Goal: Task Accomplishment & Management: Manage account settings

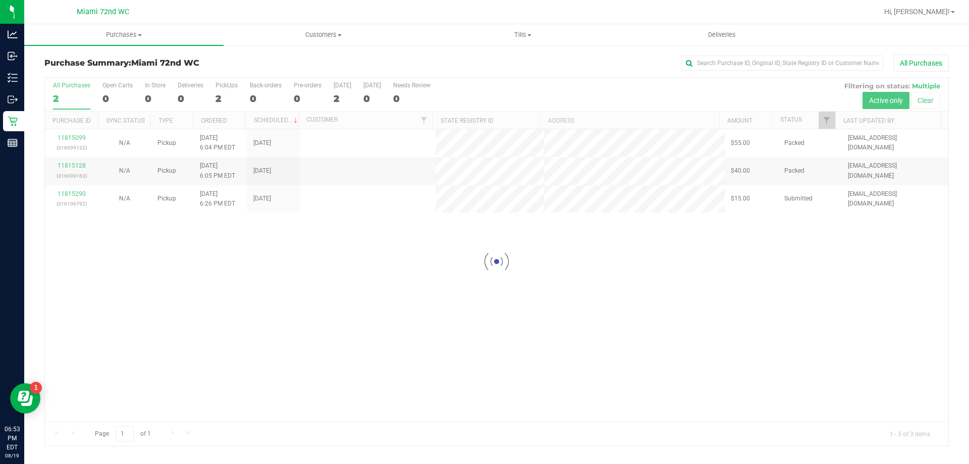
click at [74, 191] on div at bounding box center [497, 262] width 904 height 368
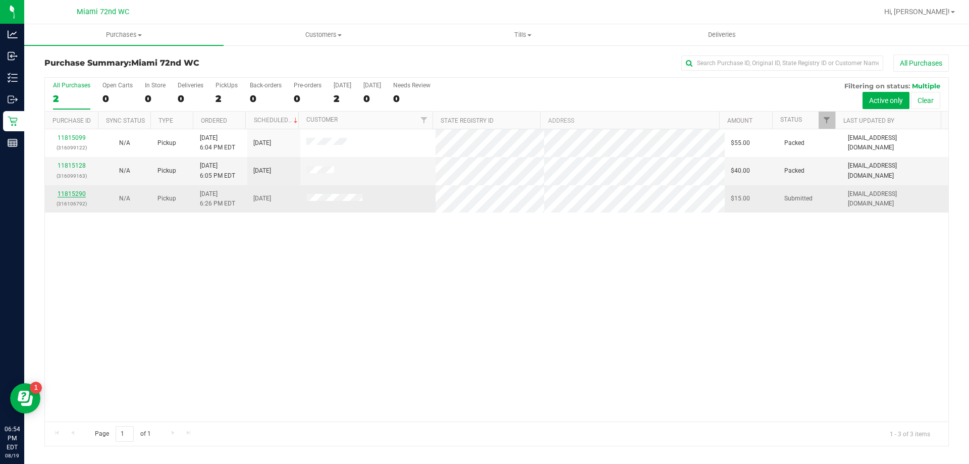
click at [68, 195] on link "11815290" at bounding box center [72, 193] width 28 height 7
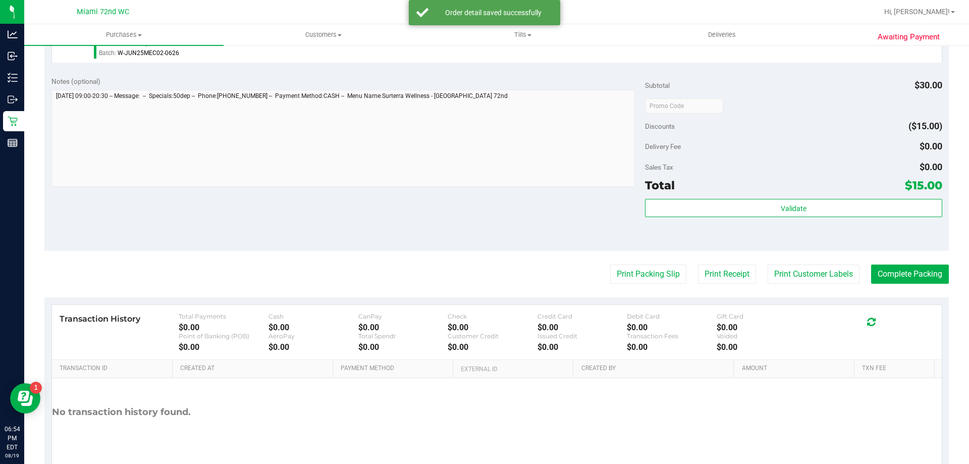
scroll to position [362, 0]
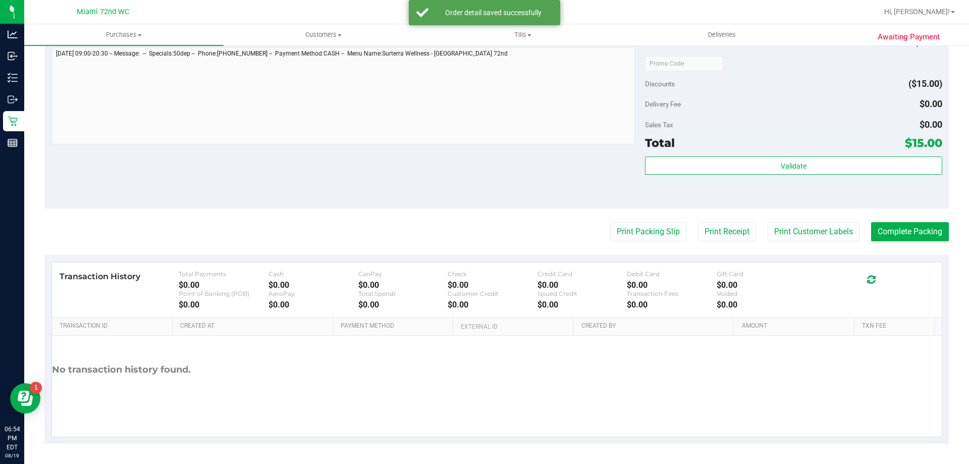
click at [837, 147] on div "Total $15.00" at bounding box center [793, 143] width 297 height 18
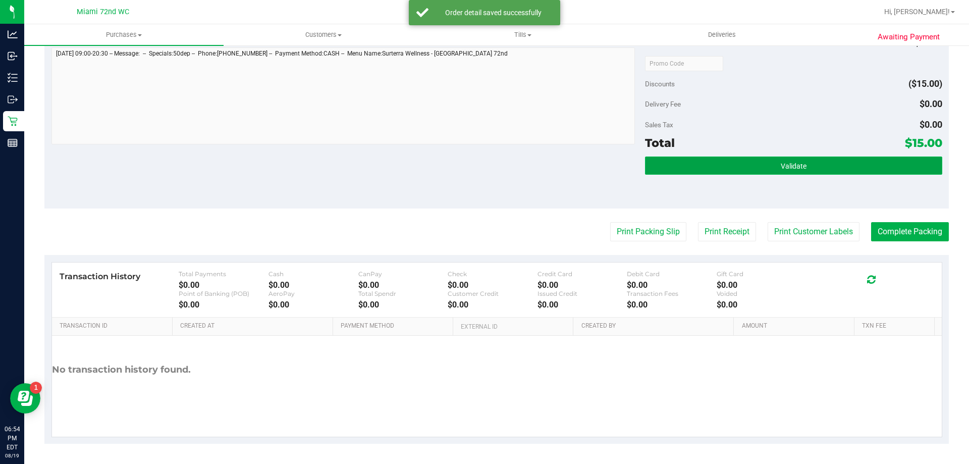
click at [822, 171] on button "Validate" at bounding box center [793, 166] width 297 height 18
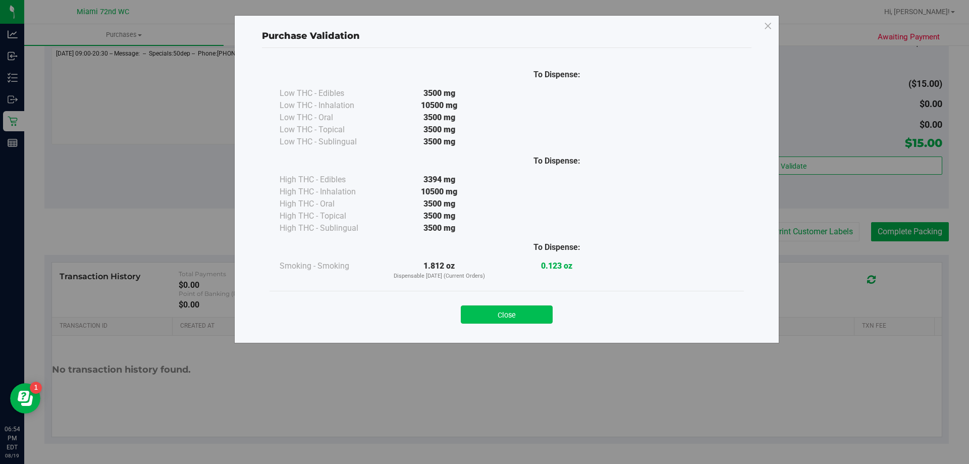
click at [534, 314] on button "Close" at bounding box center [507, 314] width 92 height 18
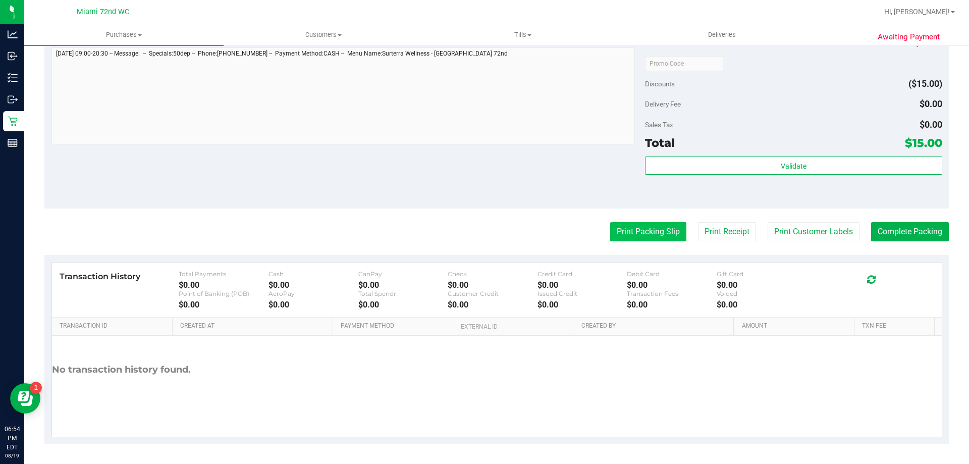
click at [646, 226] on button "Print Packing Slip" at bounding box center [648, 231] width 76 height 19
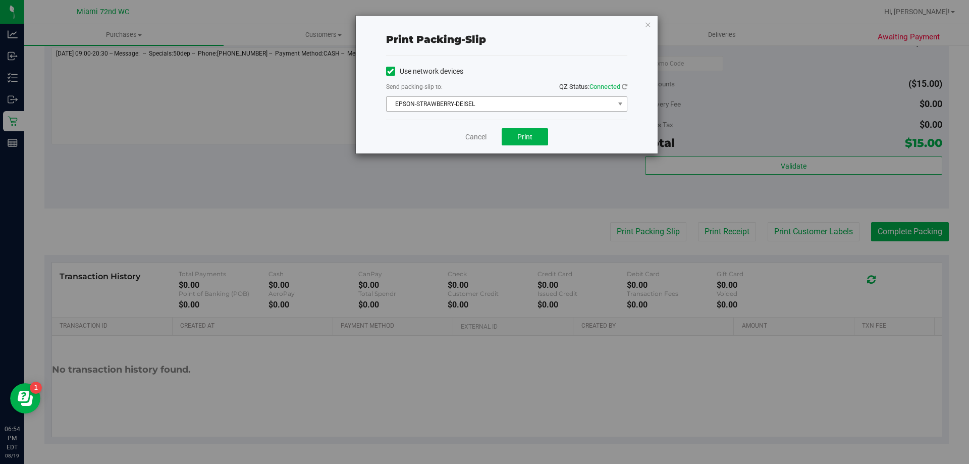
click at [533, 105] on span "EPSON-STRAWBERRY-DEISEL" at bounding box center [501, 104] width 228 height 14
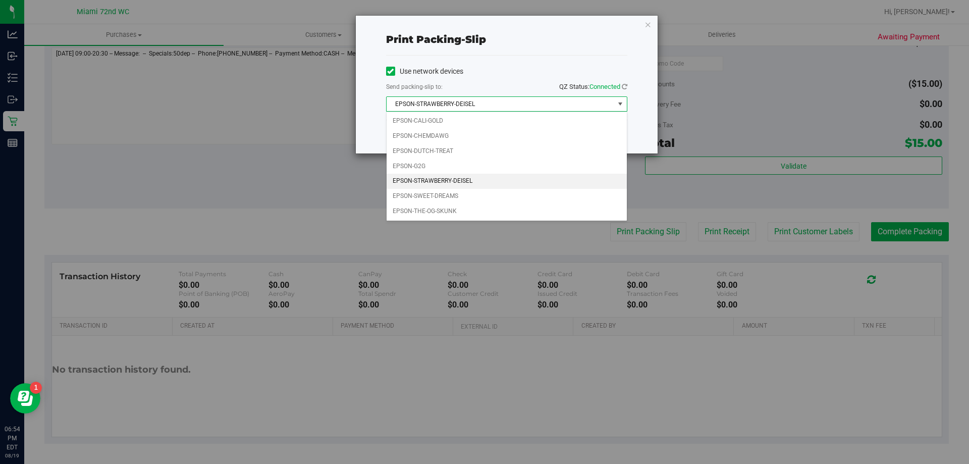
click at [537, 98] on span "EPSON-STRAWBERRY-DEISEL" at bounding box center [501, 104] width 228 height 14
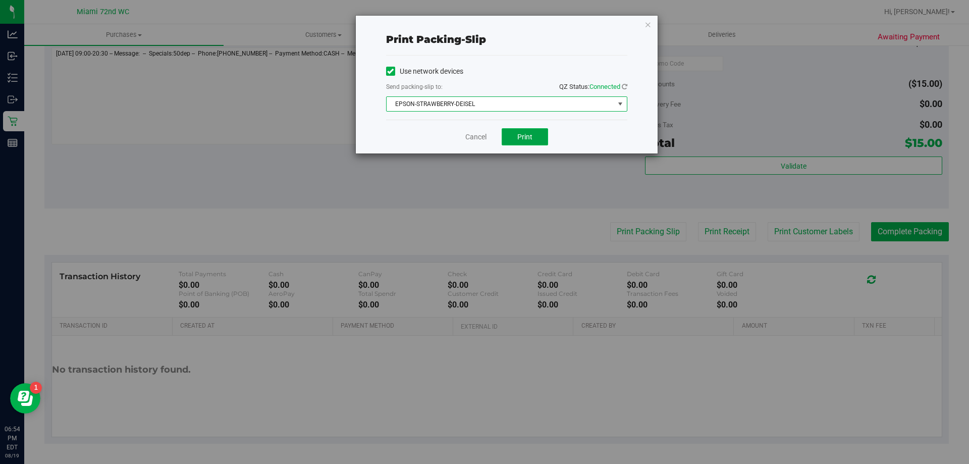
click at [533, 132] on button "Print" at bounding box center [525, 136] width 46 height 17
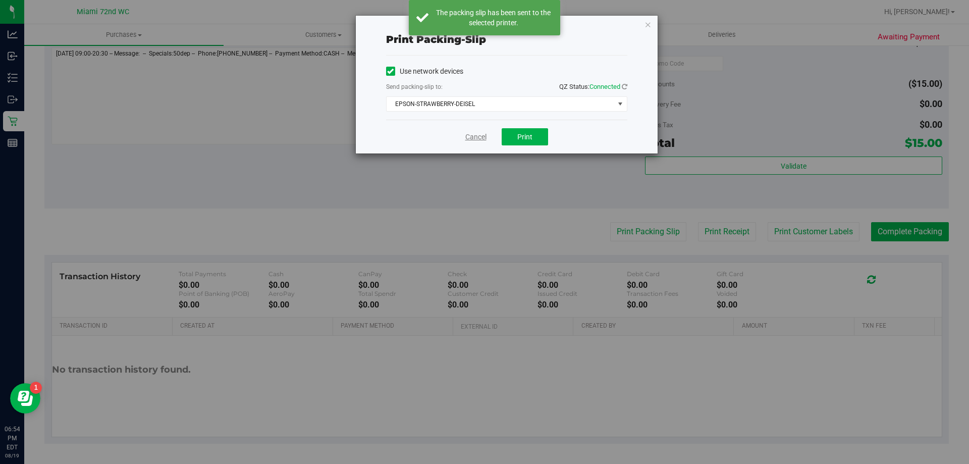
click at [472, 133] on link "Cancel" at bounding box center [476, 137] width 21 height 11
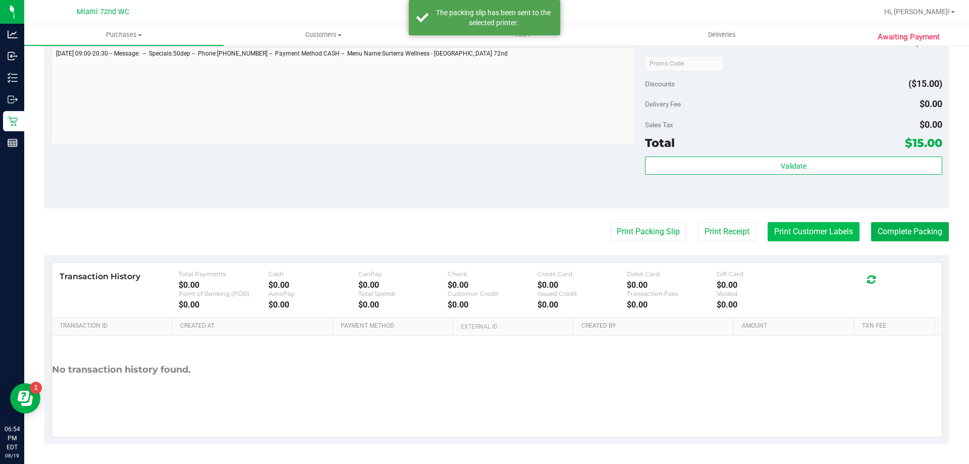
click at [813, 230] on button "Print Customer Labels" at bounding box center [814, 231] width 92 height 19
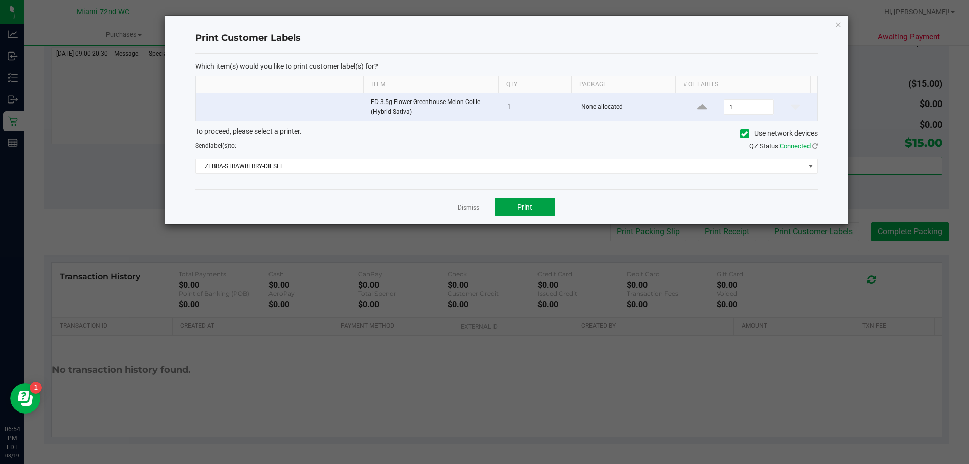
click at [515, 200] on button "Print" at bounding box center [525, 207] width 61 height 18
click at [472, 194] on div "Dismiss Print" at bounding box center [506, 206] width 623 height 35
click at [463, 209] on link "Dismiss" at bounding box center [469, 207] width 22 height 9
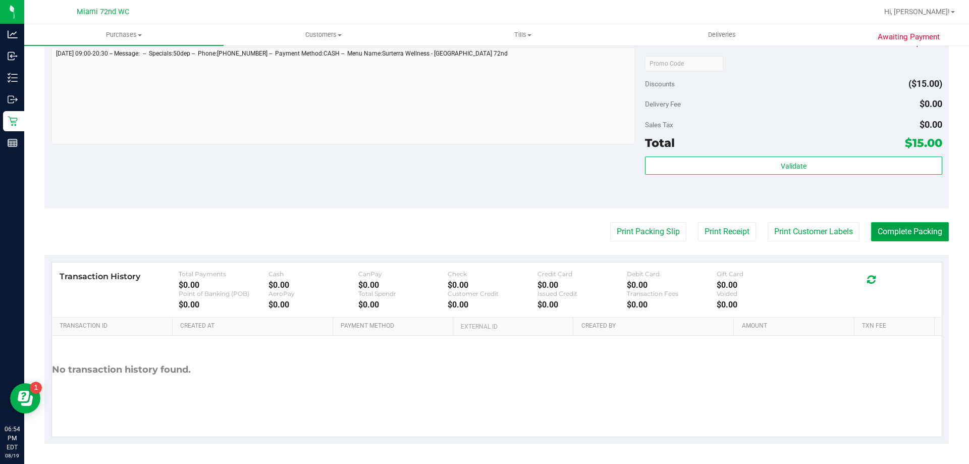
click at [905, 241] on button "Complete Packing" at bounding box center [910, 231] width 78 height 19
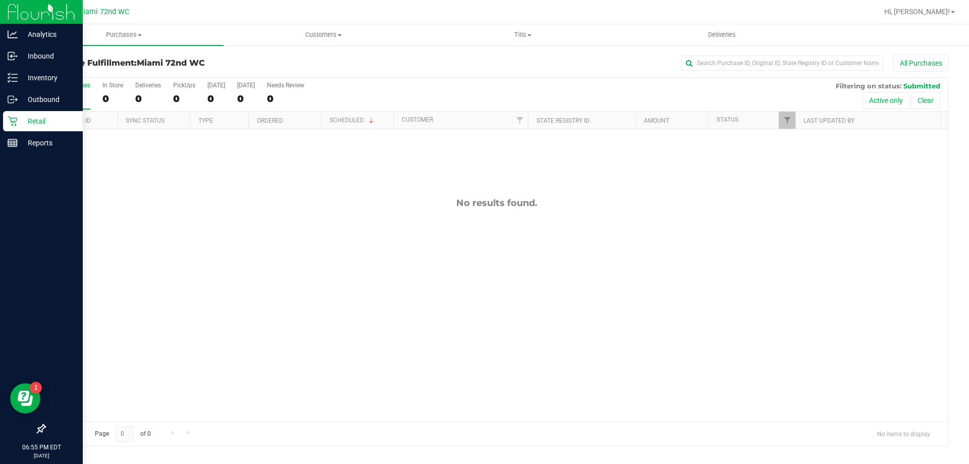
click at [18, 120] on p "Retail" at bounding box center [48, 121] width 61 height 12
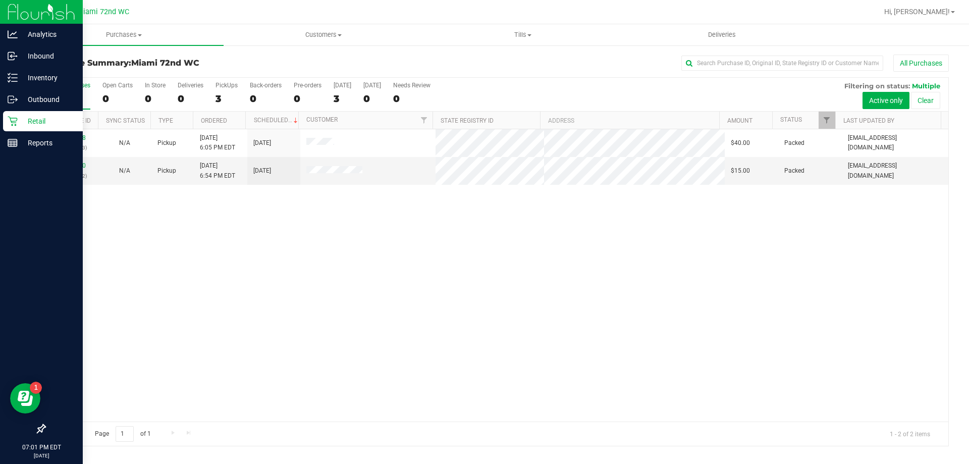
click at [46, 118] on p "Retail" at bounding box center [48, 121] width 61 height 12
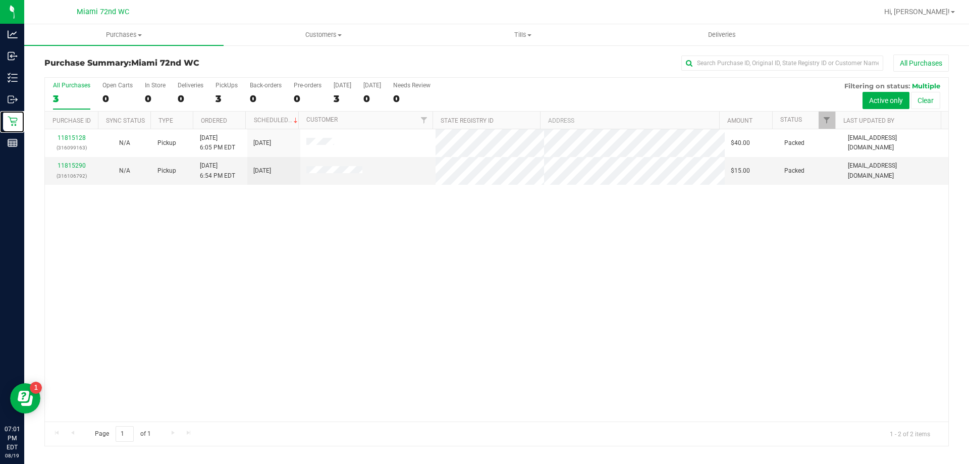
click at [398, 285] on div "11815128 (316099163) N/A Pickup [DATE] 6:05 PM EDT 8/19/2025 $40.00 Packed [EMA…" at bounding box center [497, 275] width 904 height 292
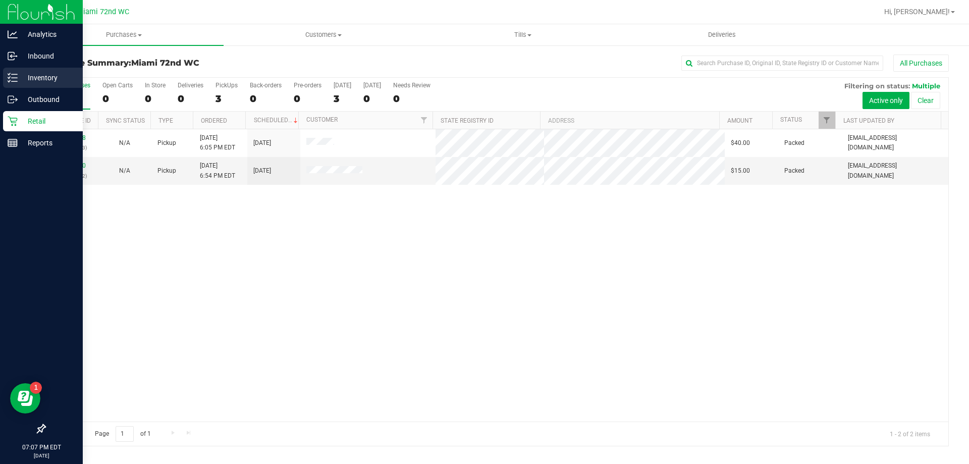
click at [21, 81] on p "Inventory" at bounding box center [48, 78] width 61 height 12
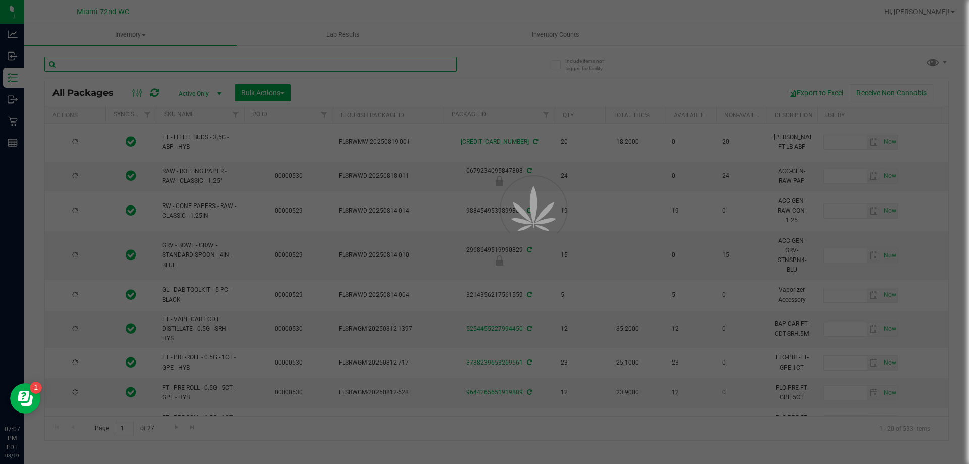
click at [208, 69] on input "text" at bounding box center [250, 64] width 413 height 15
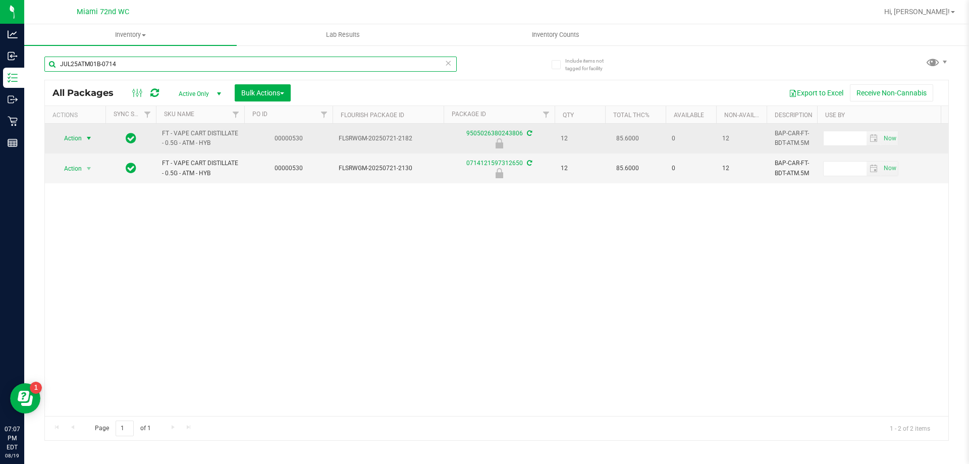
type input "JUL25ATM01B-0714"
click at [84, 139] on span "select" at bounding box center [89, 138] width 13 height 14
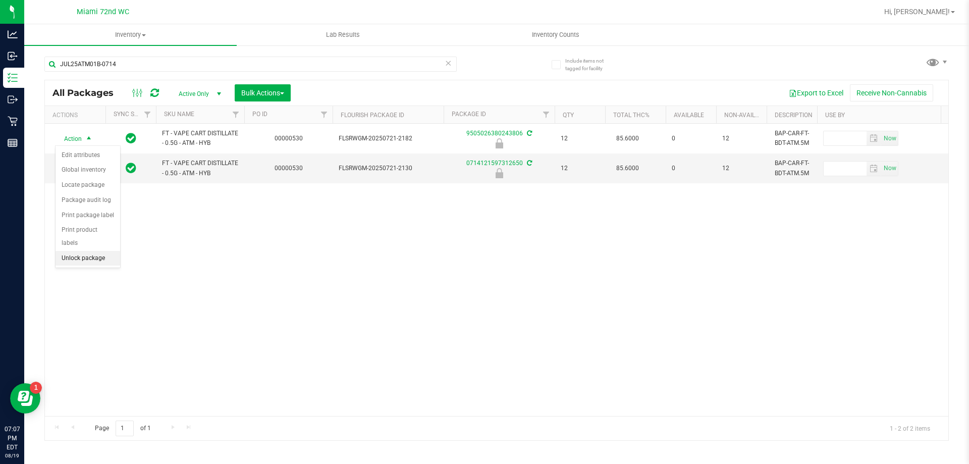
click at [97, 251] on li "Unlock package" at bounding box center [88, 258] width 65 height 15
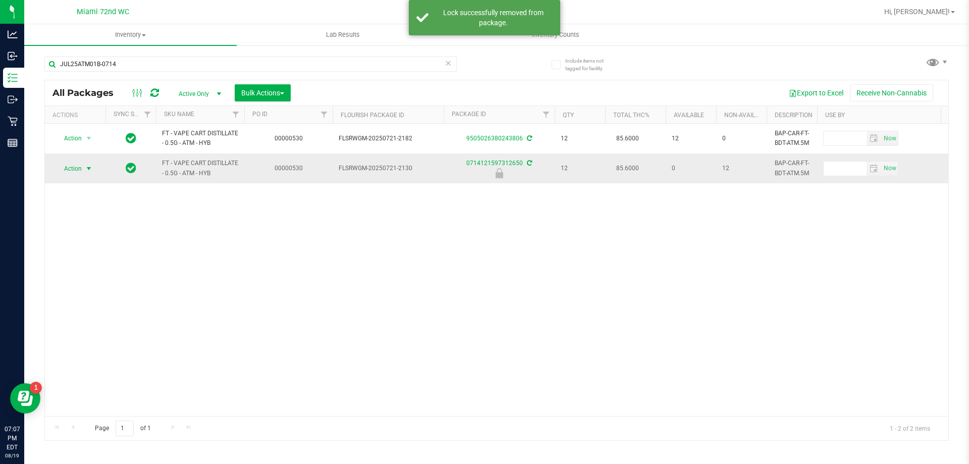
click at [79, 167] on span "Action" at bounding box center [68, 169] width 27 height 14
click at [102, 281] on li "Unlock package" at bounding box center [88, 288] width 65 height 15
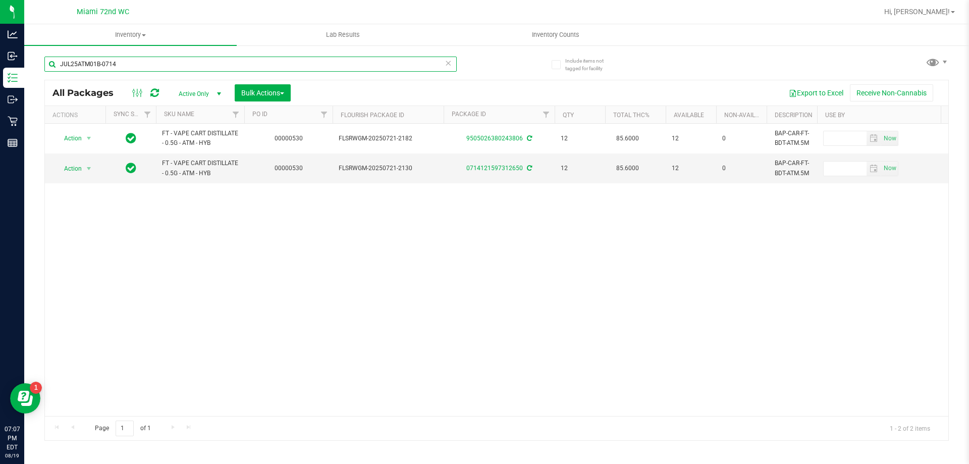
click at [127, 67] on input "JUL25ATM01B-0714" at bounding box center [250, 64] width 413 height 15
type input "amn"
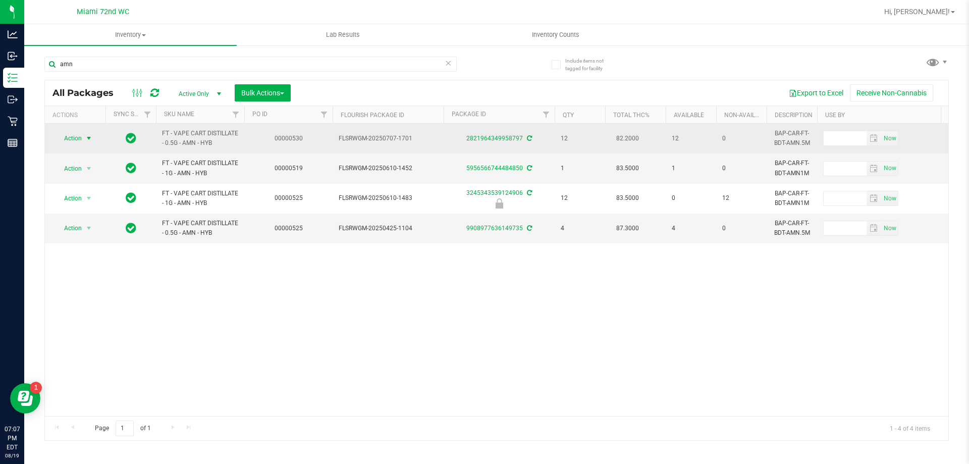
click at [83, 139] on span "select" at bounding box center [89, 138] width 13 height 14
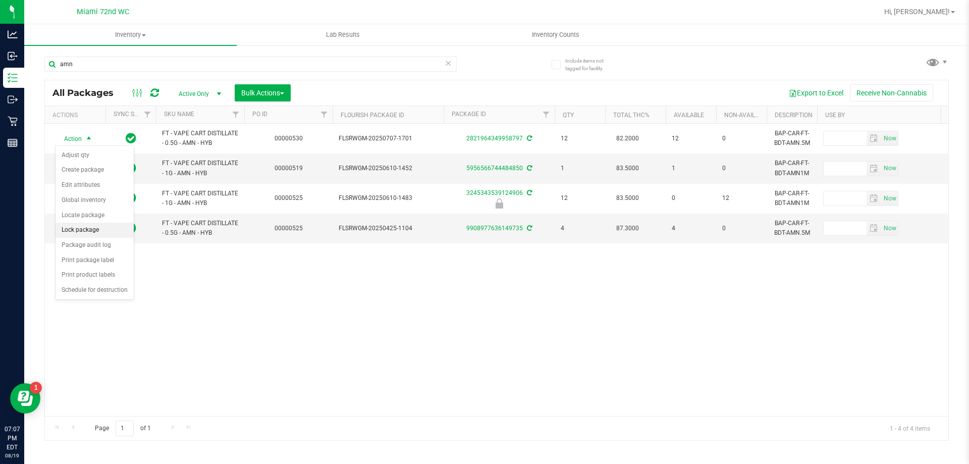
click at [94, 234] on li "Lock package" at bounding box center [95, 230] width 78 height 15
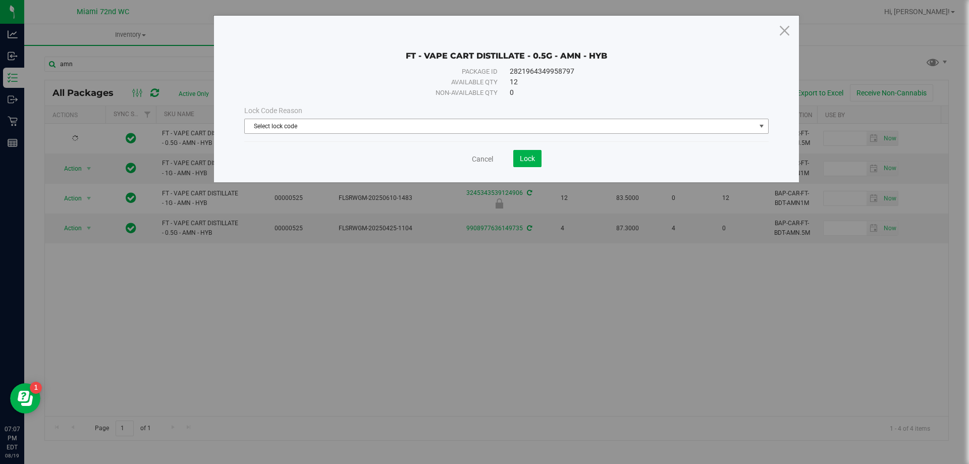
click at [357, 120] on span "Select lock code" at bounding box center [500, 126] width 511 height 14
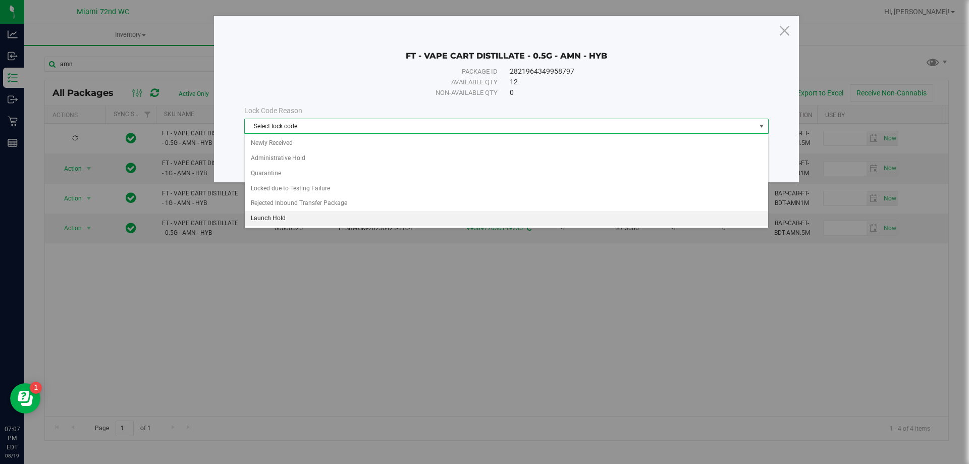
click at [289, 219] on li "Launch Hold" at bounding box center [507, 218] width 524 height 15
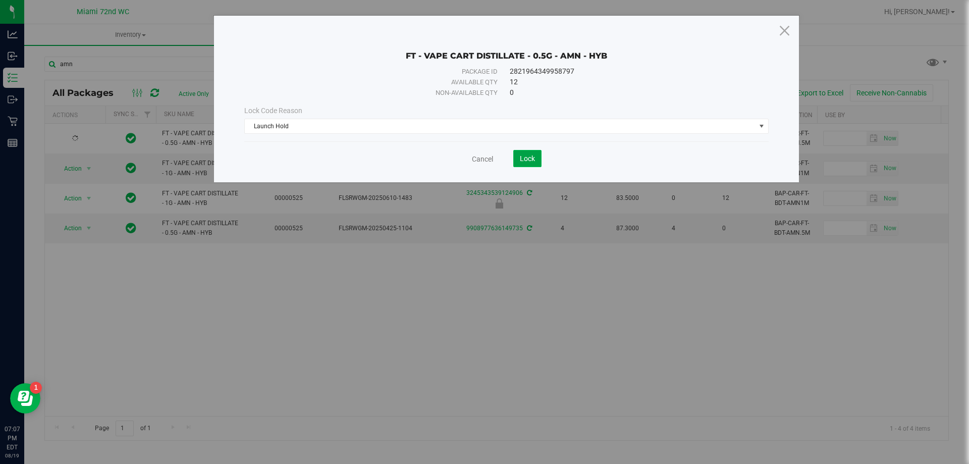
click at [532, 156] on span "Lock" at bounding box center [527, 159] width 15 height 8
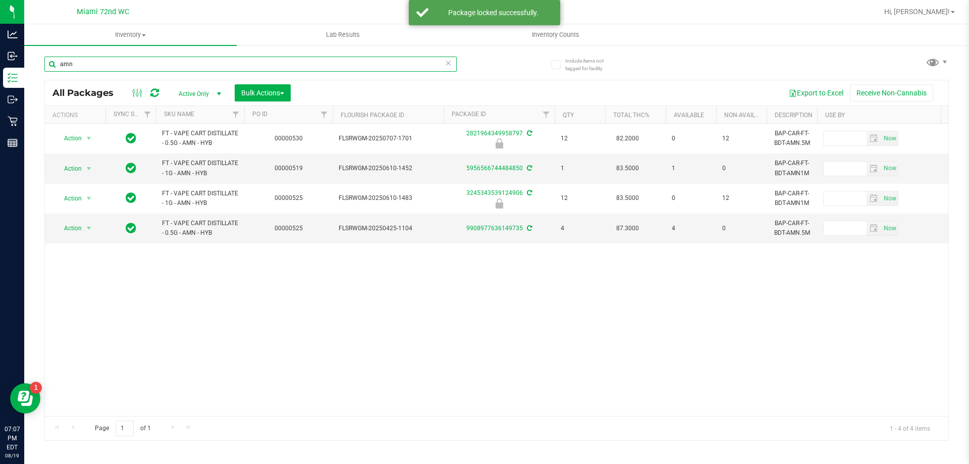
click at [100, 64] on input "amn" at bounding box center [250, 64] width 413 height 15
click at [462, 239] on td "9908977636149735" at bounding box center [499, 228] width 111 height 29
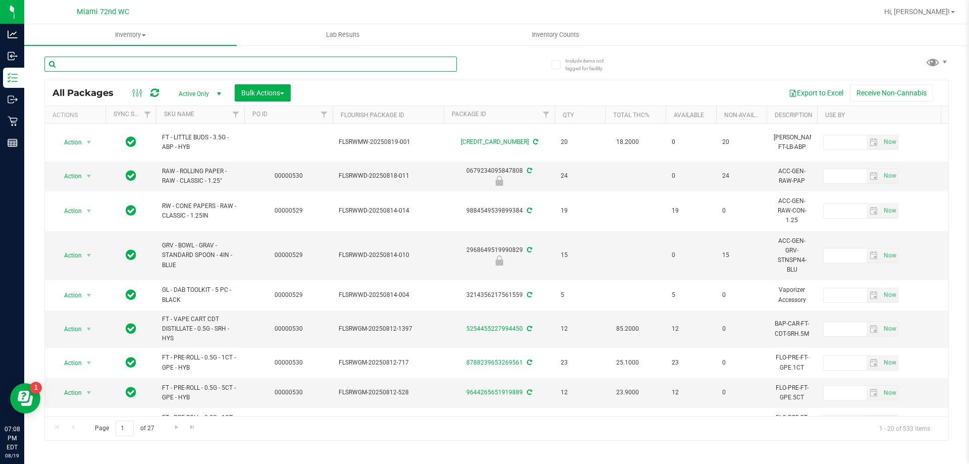
click at [74, 62] on input "text" at bounding box center [250, 64] width 413 height 15
type input "bzk"
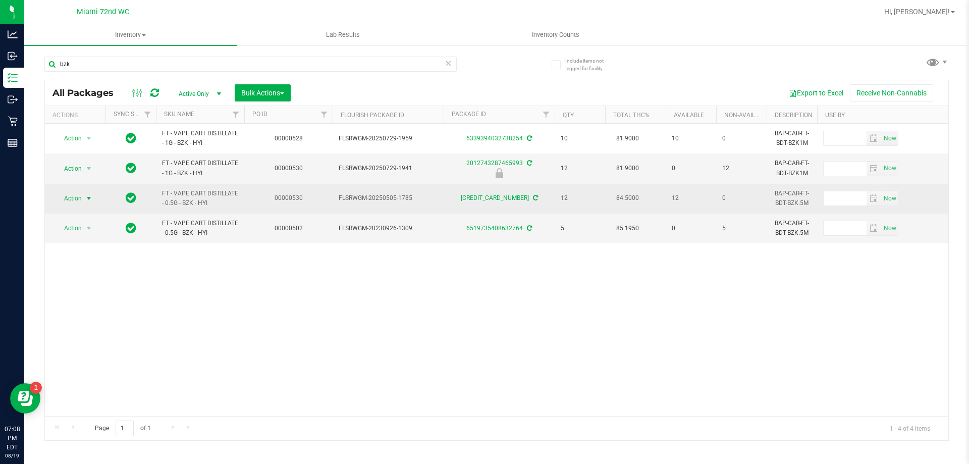
click at [73, 201] on span "Action" at bounding box center [68, 198] width 27 height 14
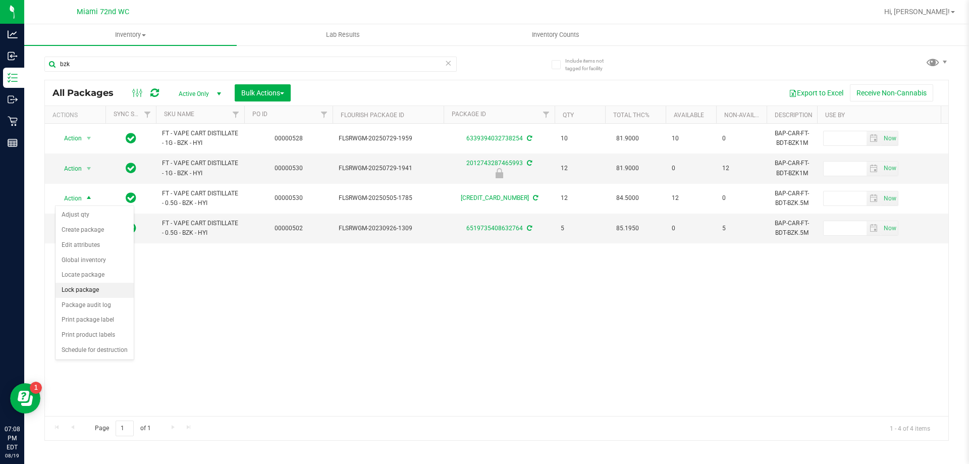
click at [102, 284] on li "Lock package" at bounding box center [95, 290] width 78 height 15
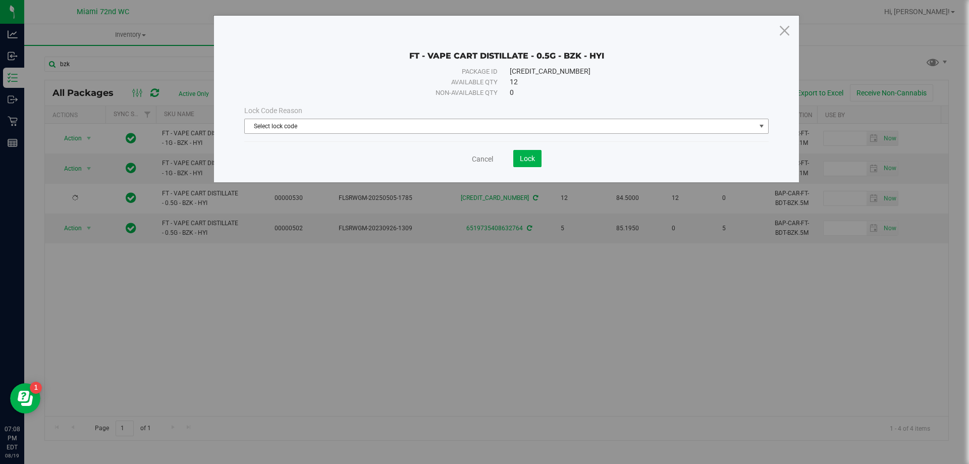
click at [386, 129] on span "Select lock code" at bounding box center [500, 126] width 511 height 14
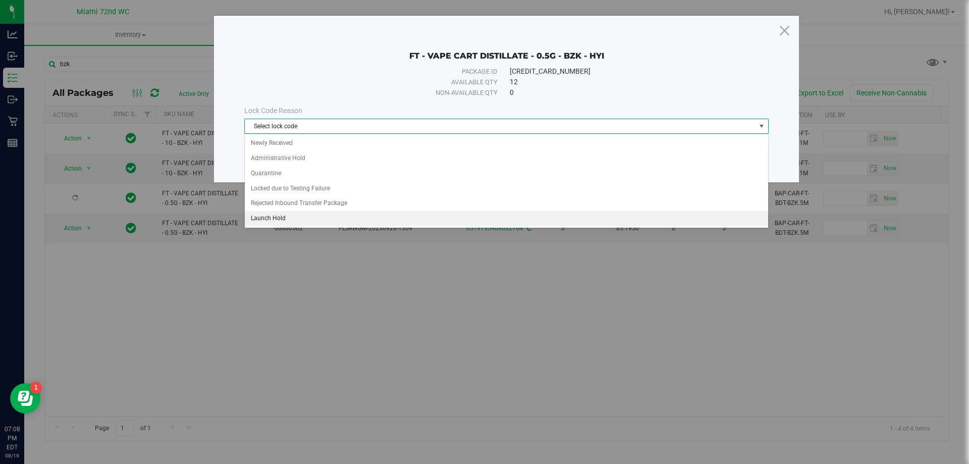
click at [296, 219] on li "Launch Hold" at bounding box center [507, 218] width 524 height 15
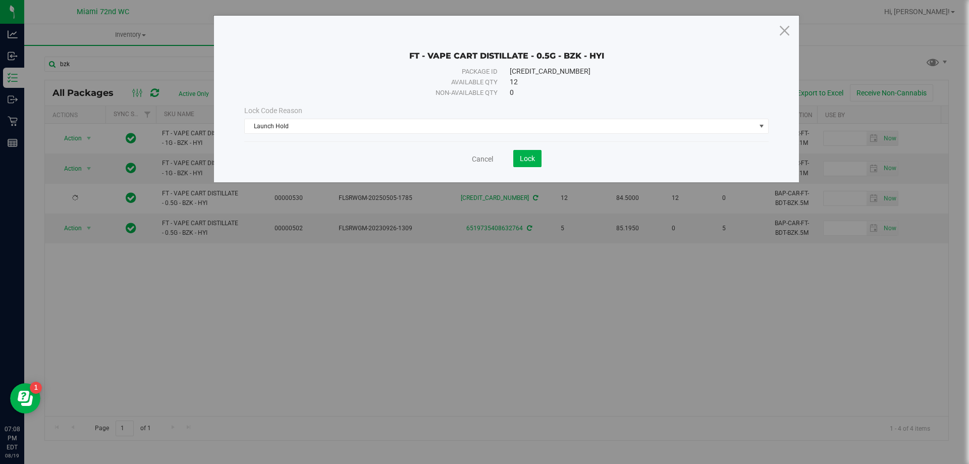
click at [542, 165] on div "Cancel Lock" at bounding box center [506, 158] width 525 height 17
click at [537, 162] on button "Lock" at bounding box center [527, 158] width 28 height 17
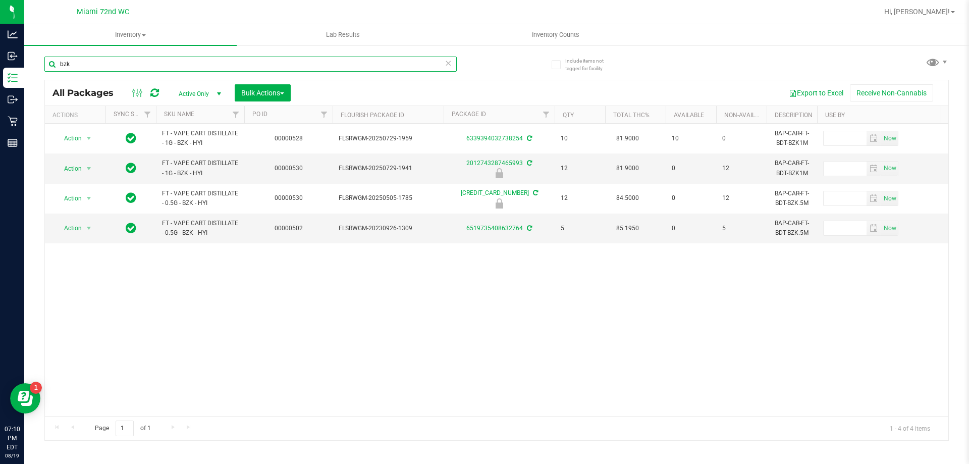
click at [88, 64] on input "bzk" at bounding box center [250, 64] width 413 height 15
click at [89, 64] on input "bzk" at bounding box center [250, 64] width 413 height 15
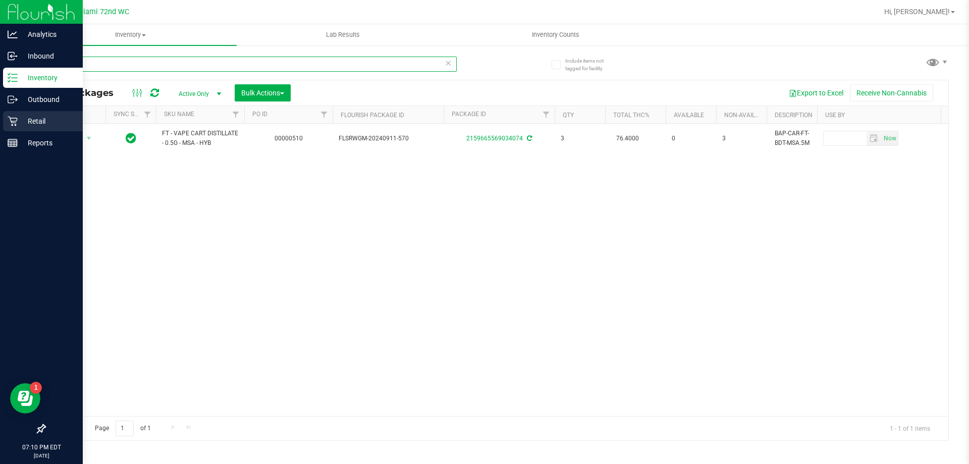
type input "msa"
click at [18, 124] on p "Retail" at bounding box center [48, 121] width 61 height 12
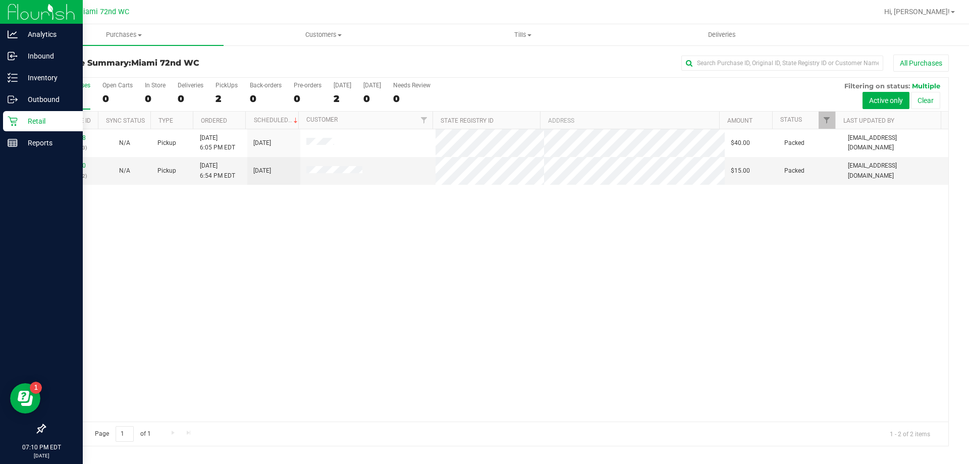
click at [17, 126] on div "Retail" at bounding box center [43, 121] width 80 height 20
click at [37, 74] on p "Inventory" at bounding box center [48, 78] width 61 height 12
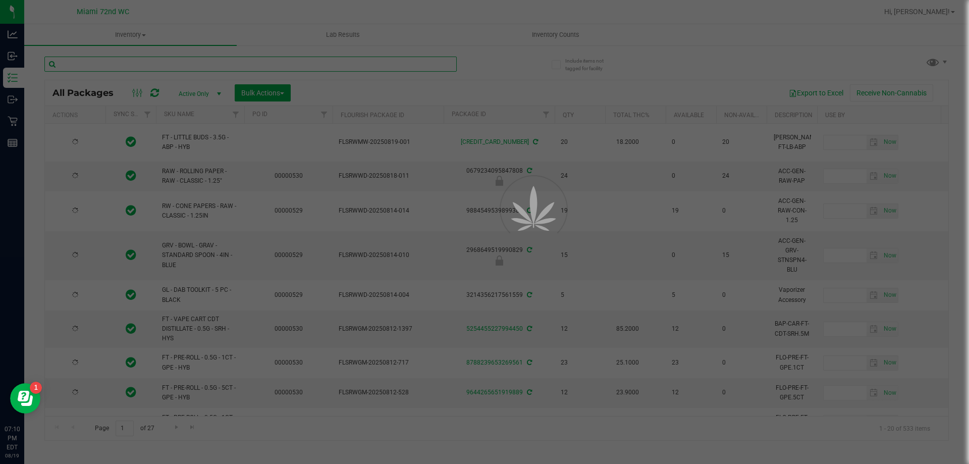
click at [110, 60] on input "text" at bounding box center [250, 64] width 413 height 15
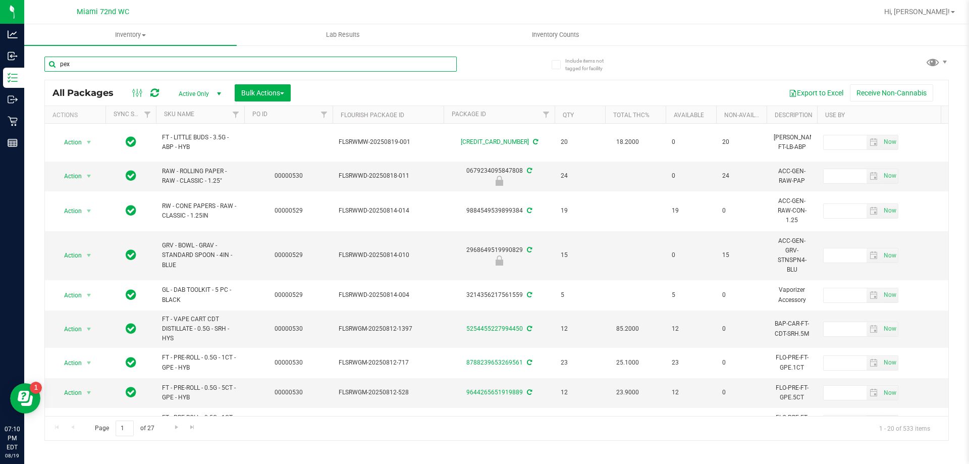
type input "pex"
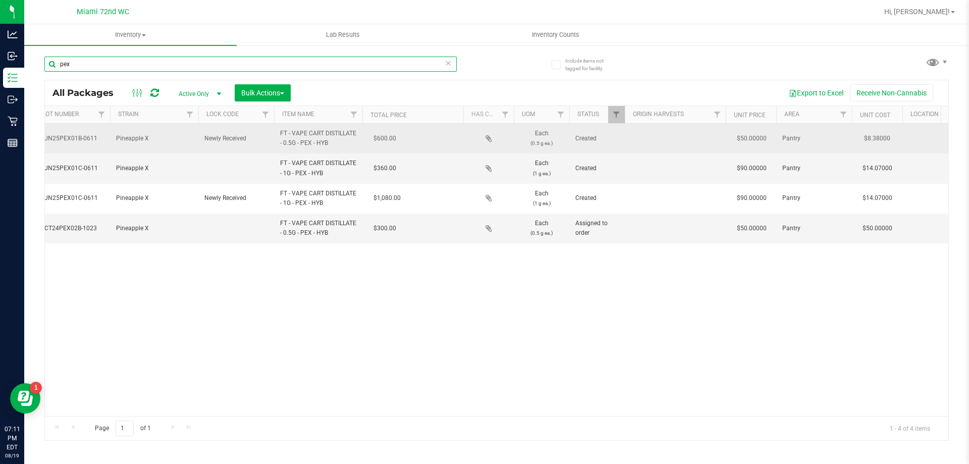
scroll to position [0, 935]
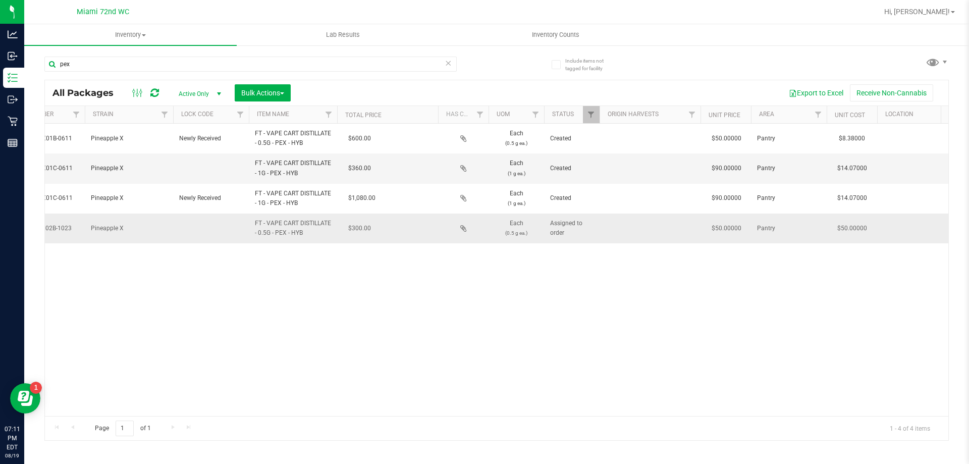
click at [571, 234] on span "Assigned to order" at bounding box center [571, 228] width 43 height 19
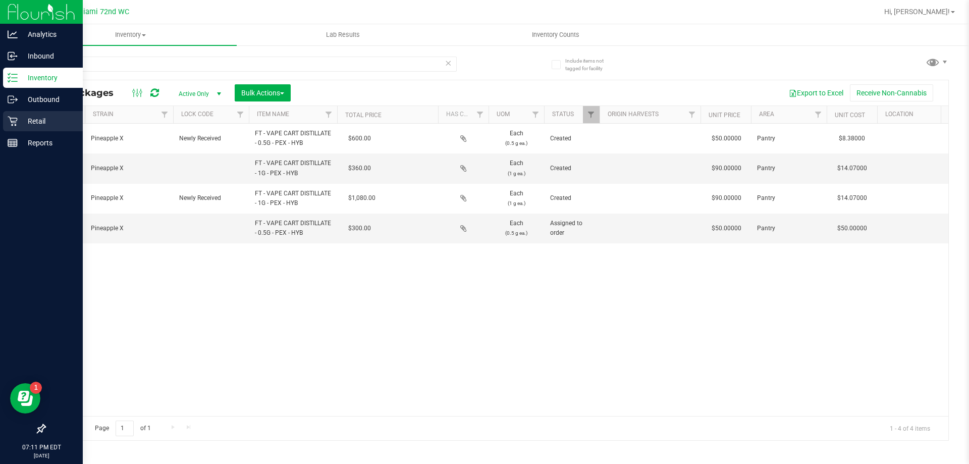
click at [10, 118] on icon at bounding box center [13, 121] width 10 height 10
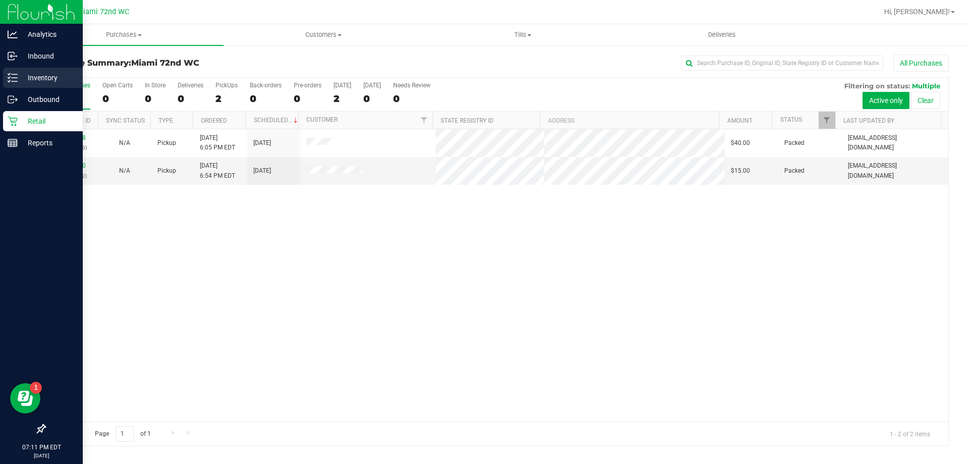
click at [34, 77] on p "Inventory" at bounding box center [48, 78] width 61 height 12
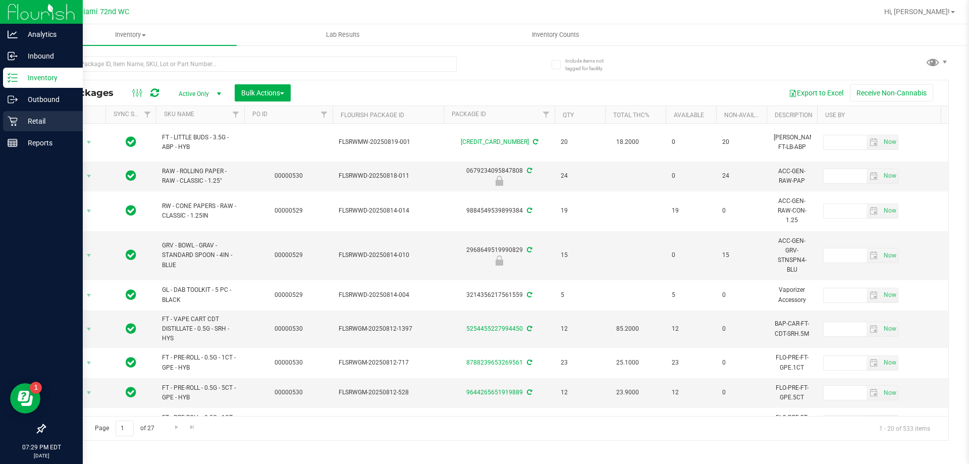
click at [11, 123] on icon at bounding box center [13, 121] width 10 height 10
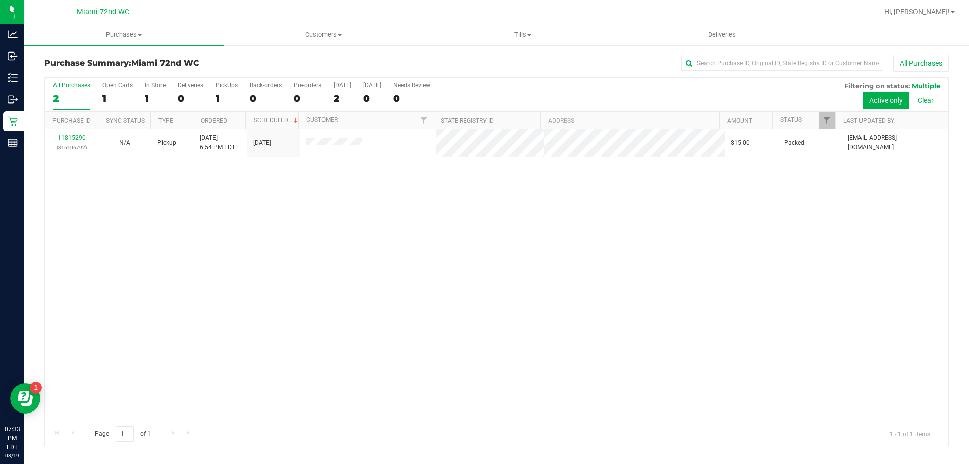
click at [24, 67] on div "Purchase Summary: Miami 72nd WC All Purchases All Purchases 2 Open Carts 1 In S…" at bounding box center [496, 250] width 945 height 412
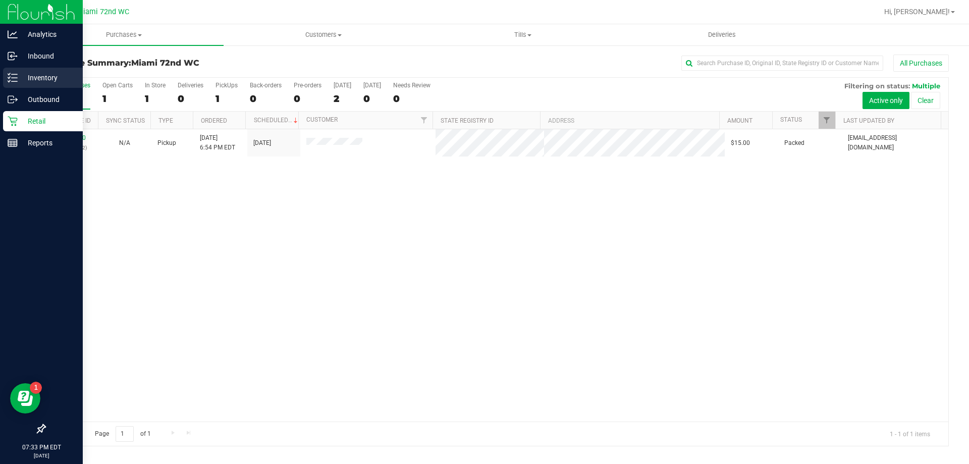
click at [22, 68] on div "Inventory" at bounding box center [43, 78] width 80 height 20
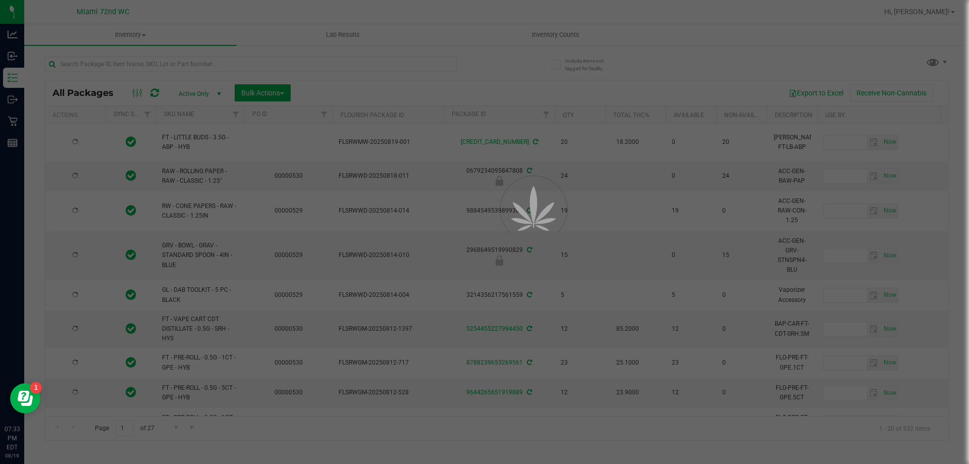
click at [273, 63] on div at bounding box center [484, 232] width 969 height 464
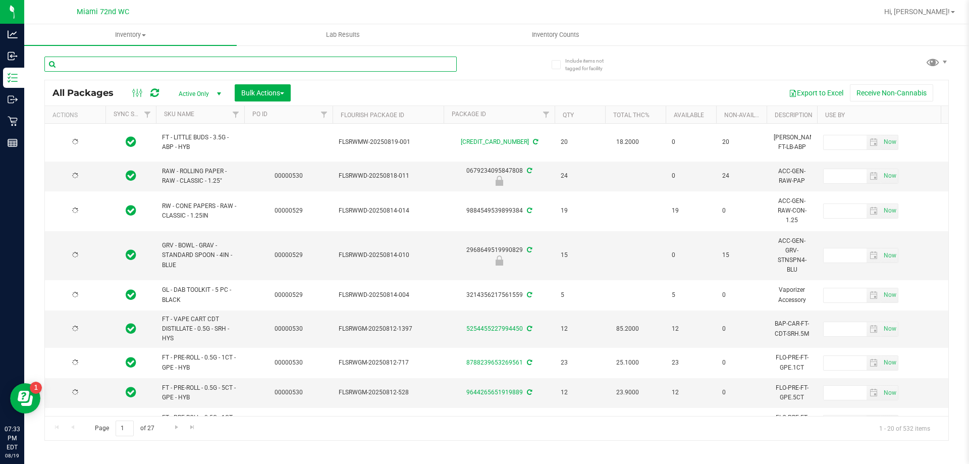
click at [273, 63] on input "text" at bounding box center [250, 64] width 413 height 15
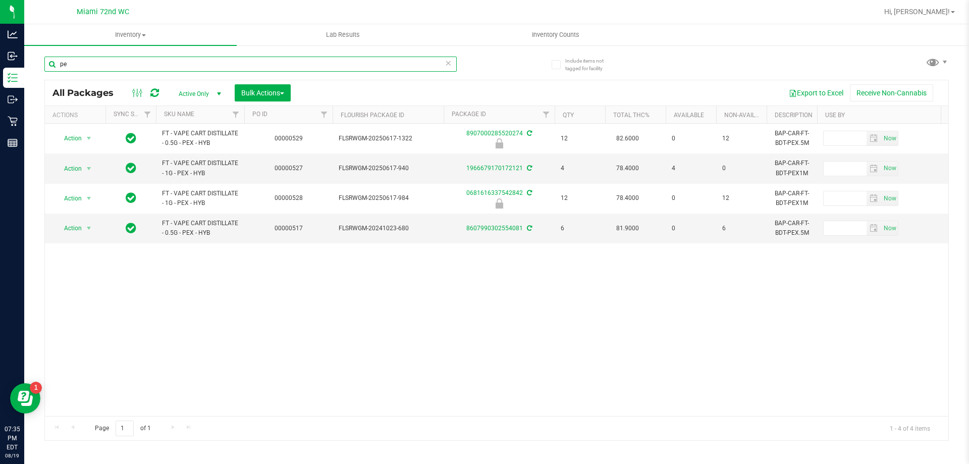
type input "p"
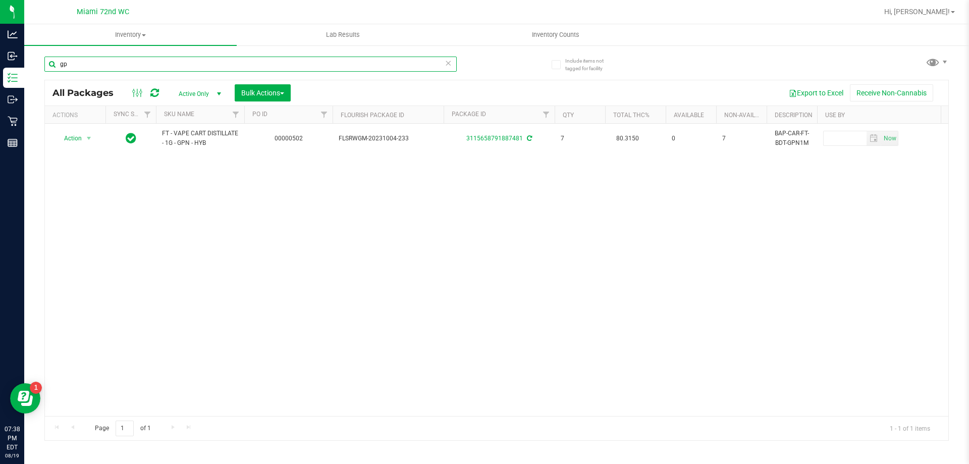
type input "g"
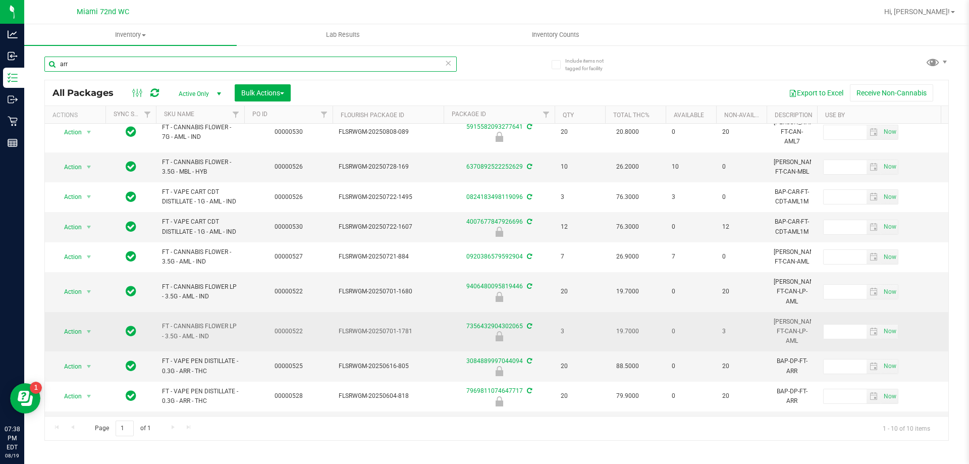
scroll to position [15, 0]
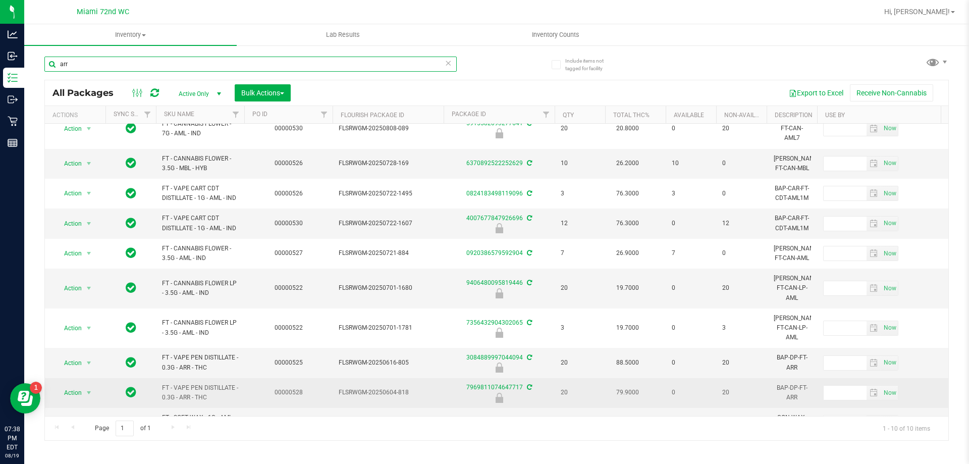
type input "arr"
drag, startPoint x: 211, startPoint y: 373, endPoint x: 169, endPoint y: 361, distance: 44.1
click at [161, 378] on td "FT - VAPE PEN DISTILLATE - 0.3G - ARR - THC" at bounding box center [200, 393] width 88 height 30
copy span "FT - VAPE PEN DISTILLATE - 0.3G - ARR - THC"
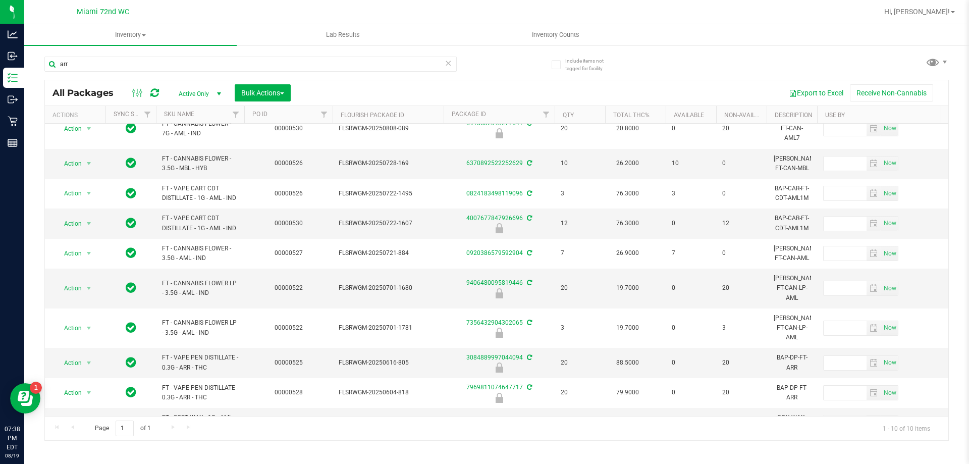
click at [75, 45] on link "Inventory All packages All inventory Waste log Create inventory" at bounding box center [130, 34] width 213 height 21
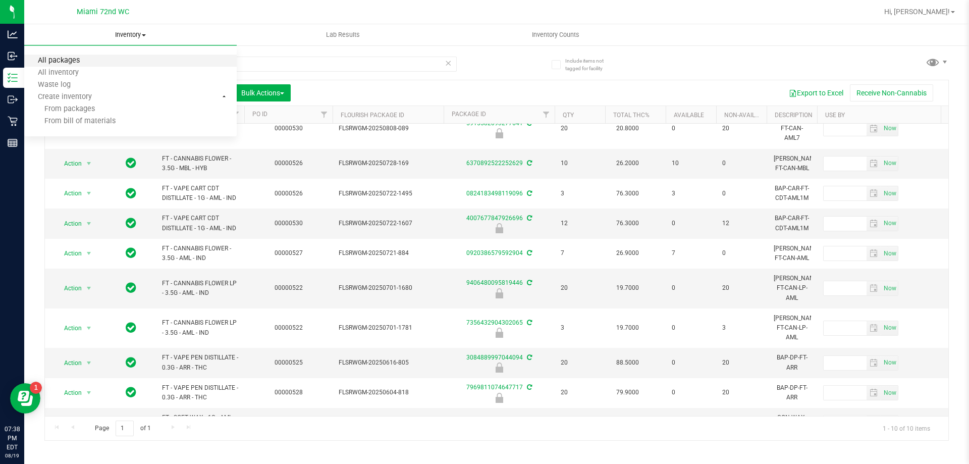
click at [85, 62] on span "All packages" at bounding box center [58, 61] width 69 height 9
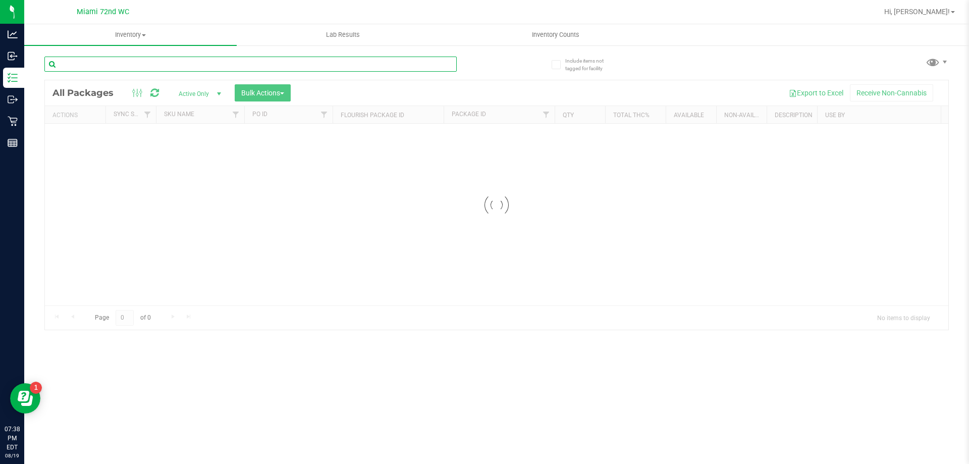
click at [310, 67] on div "Inventory All packages All inventory Waste log Create inventory Lab Results Inv…" at bounding box center [496, 244] width 945 height 440
paste input "FT - VAPE PEN DISTILLATE - 0.3G - ARR - THC"
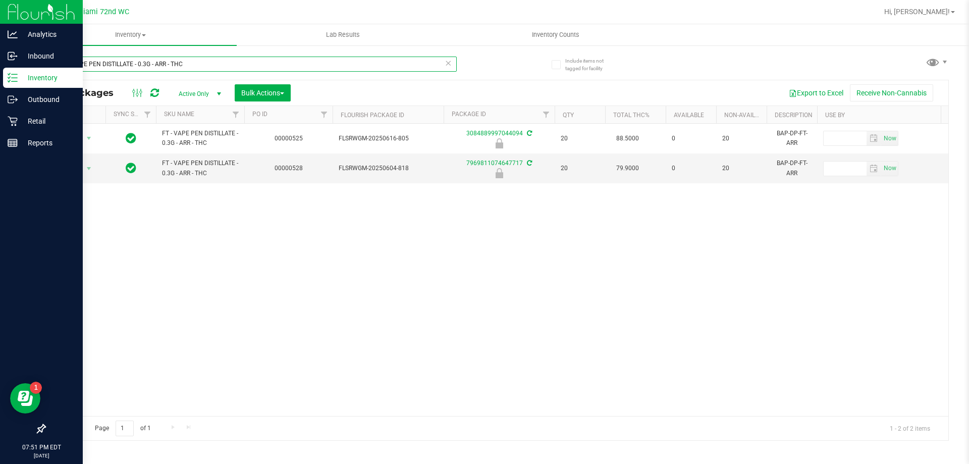
drag, startPoint x: 207, startPoint y: 68, endPoint x: 0, endPoint y: 69, distance: 207.0
click at [0, 69] on div "Analytics Inbound Inventory Outbound Retail Reports 07:51 PM EDT [DATE] 08/19 M…" at bounding box center [484, 232] width 969 height 464
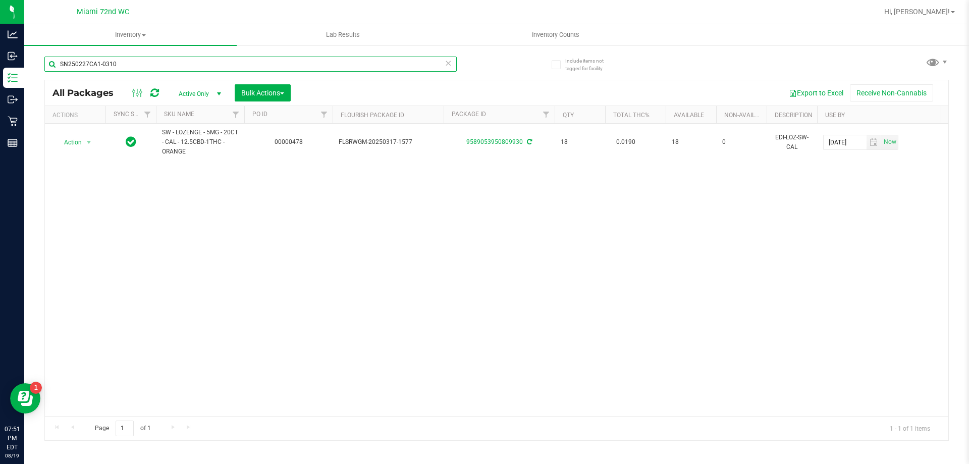
click at [175, 69] on input "SN250227CA1-0310" at bounding box center [250, 64] width 413 height 15
click at [210, 58] on input "SN250227CA1-0310" at bounding box center [250, 64] width 413 height 15
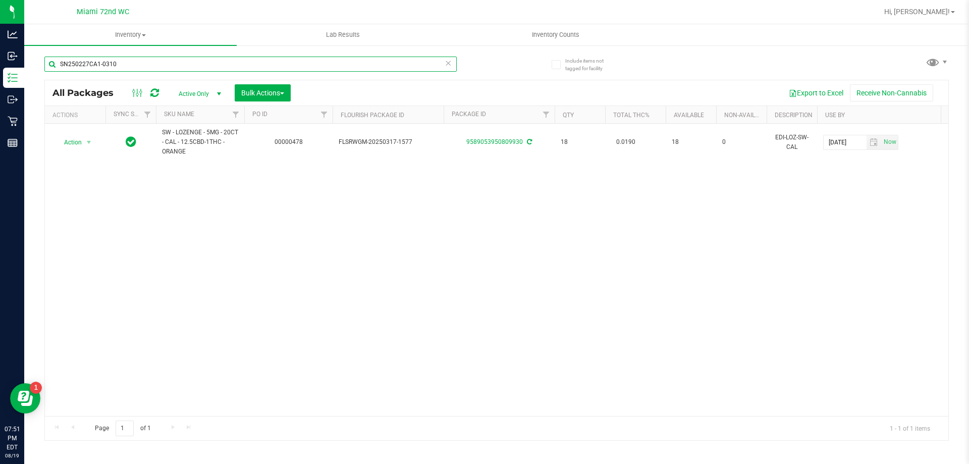
click at [210, 58] on input "SN250227CA1-0310" at bounding box center [250, 64] width 413 height 15
type input "SN250227CA1-0310"
click at [159, 66] on input "SN250227CA1-0310" at bounding box center [250, 64] width 413 height 15
type input "S"
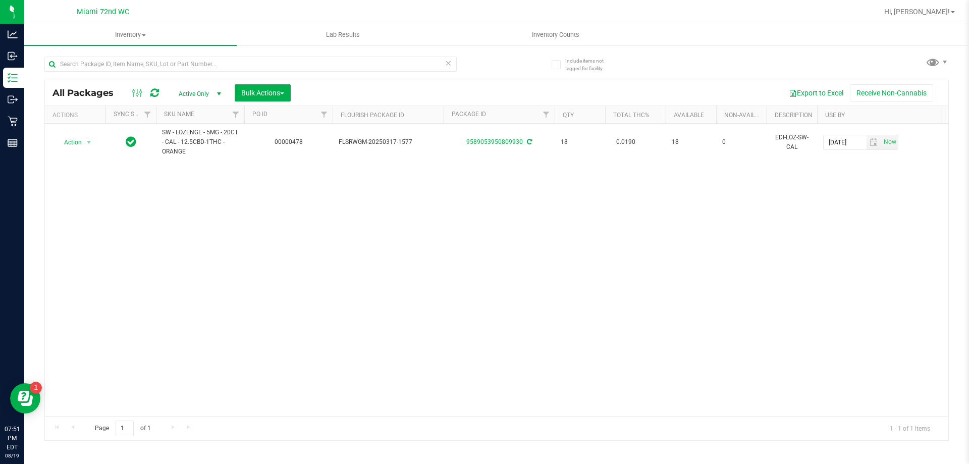
click at [519, 86] on div "Export to Excel Receive Non-Cannabis" at bounding box center [619, 92] width 643 height 17
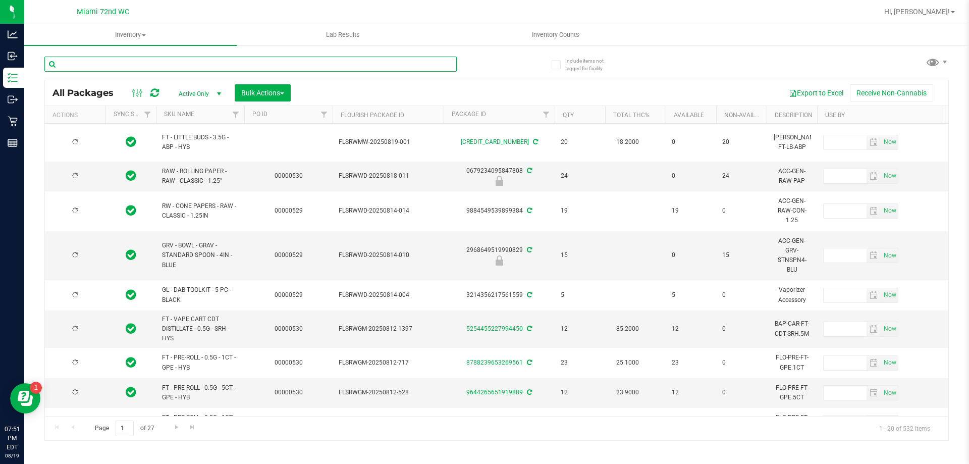
click at [251, 60] on input "text" at bounding box center [250, 64] width 413 height 15
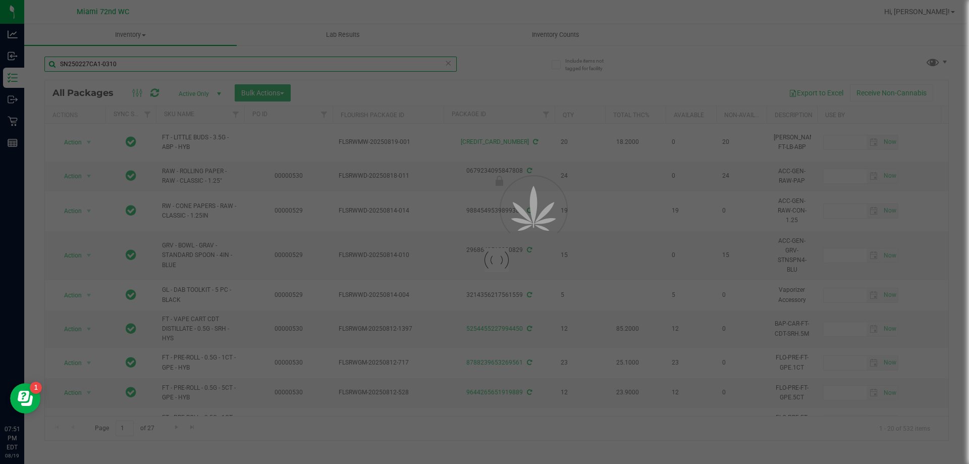
type input "SN250227CA1-0310"
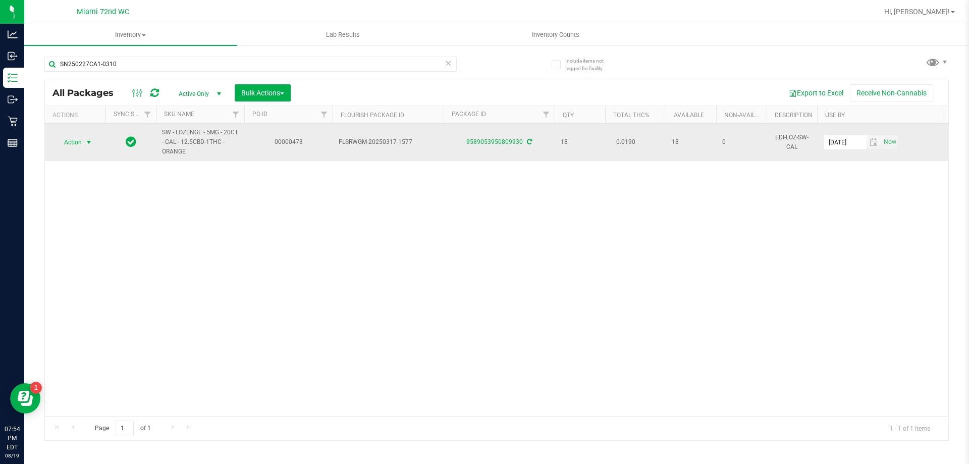
click at [78, 144] on span "Action" at bounding box center [68, 142] width 27 height 14
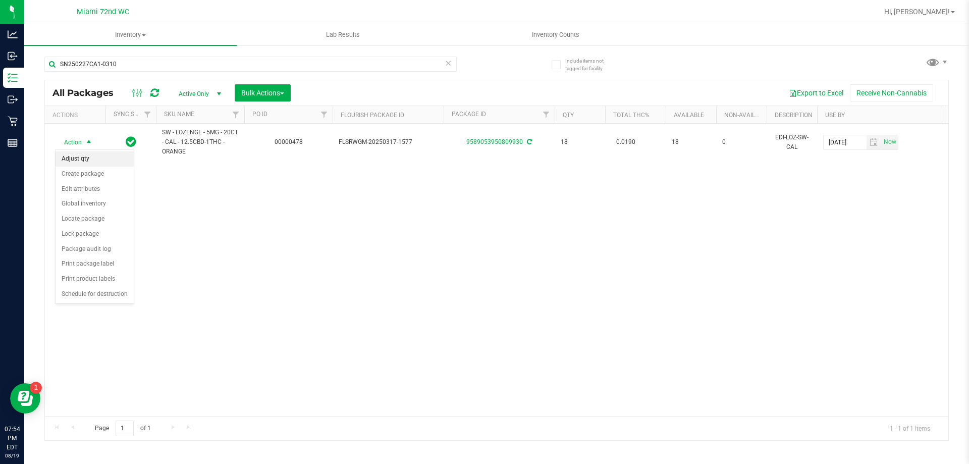
click at [82, 159] on li "Adjust qty" at bounding box center [95, 158] width 78 height 15
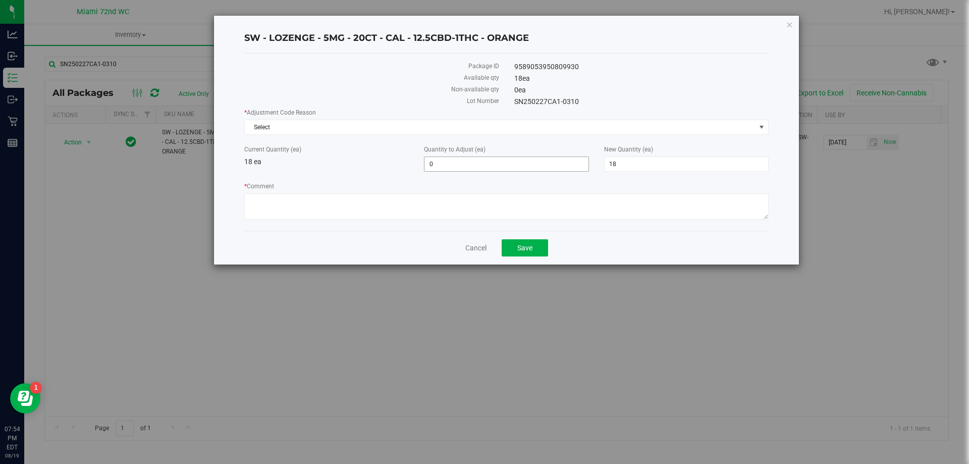
click at [449, 168] on span "0 0" at bounding box center [506, 164] width 165 height 15
type input "0"
type input "-2"
click at [426, 163] on input "-2" at bounding box center [507, 164] width 164 height 14
type input "-2"
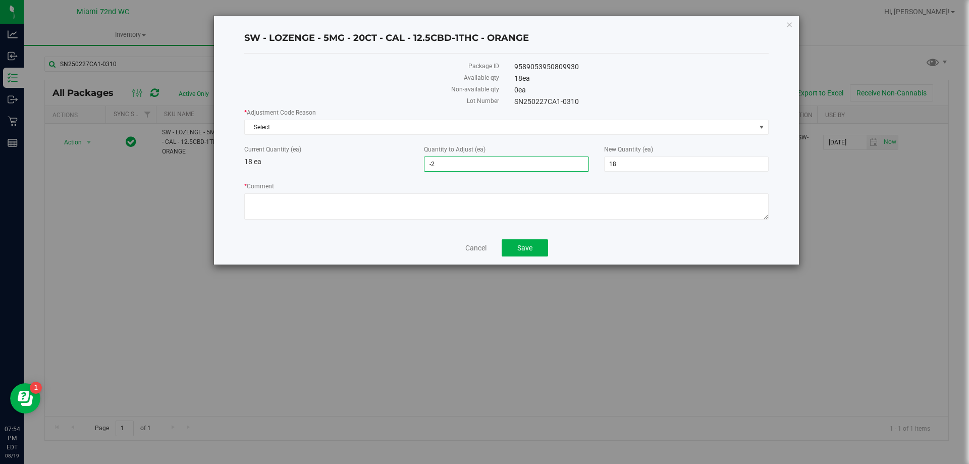
type input "16"
click at [413, 164] on div "Current Quantity (ea) 18 ea" at bounding box center [327, 156] width 180 height 22
click at [391, 202] on textarea "* Comment" at bounding box center [506, 206] width 525 height 26
click at [327, 133] on span "Select" at bounding box center [500, 127] width 511 height 14
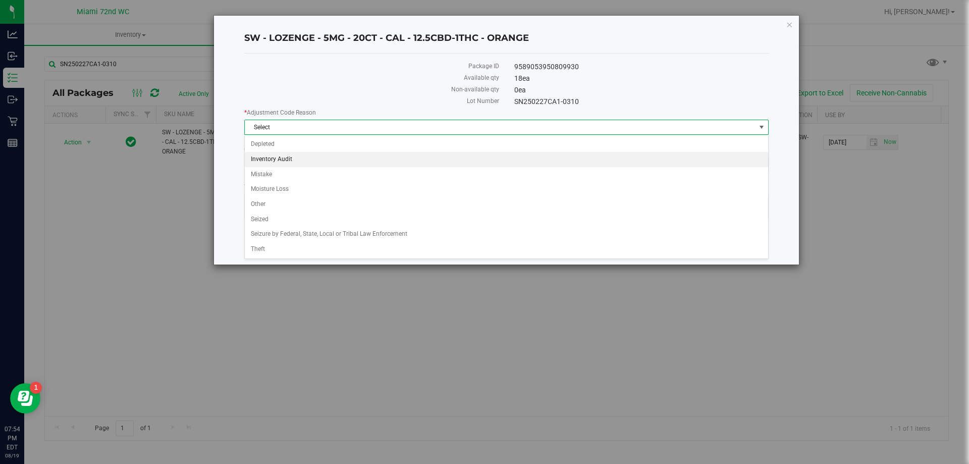
click at [336, 160] on li "Inventory Audit" at bounding box center [507, 159] width 524 height 15
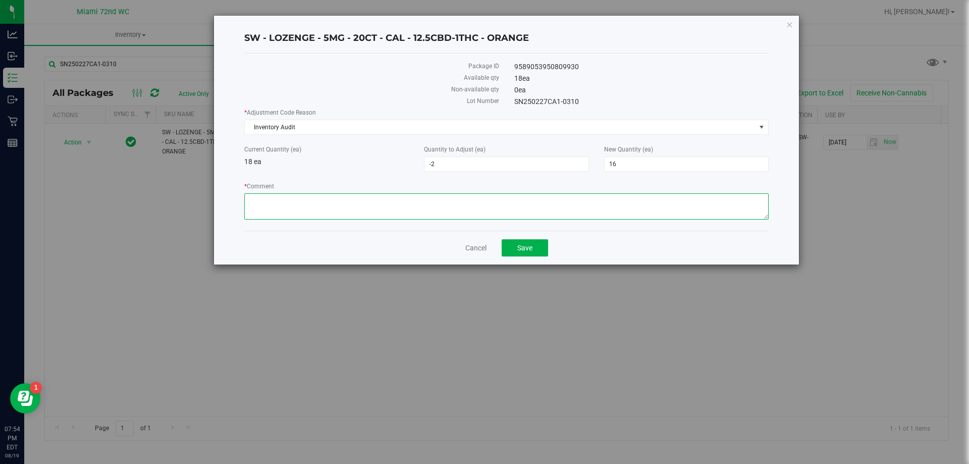
click at [310, 215] on textarea "* Comment" at bounding box center [506, 206] width 525 height 26
type textarea "B"
type textarea "Adjusting quantity to our inventory."
click at [326, 122] on span "Inventory Audit" at bounding box center [500, 127] width 511 height 14
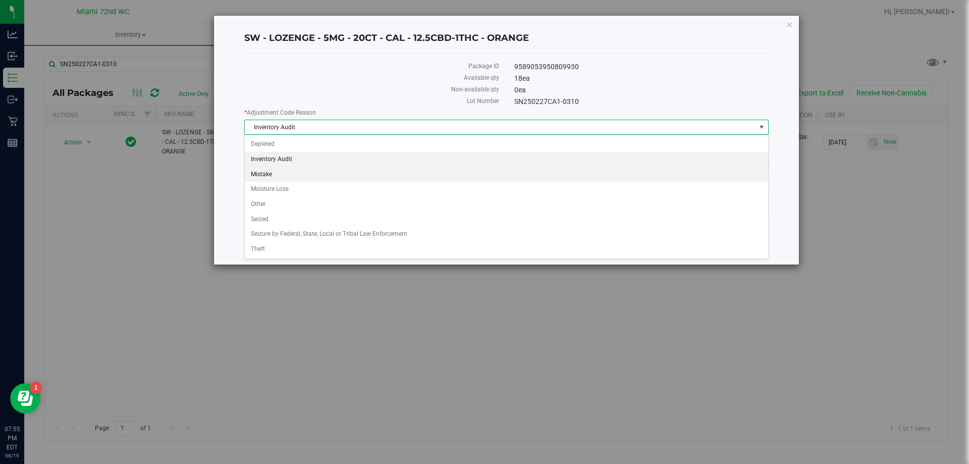
click at [281, 173] on li "Mistake" at bounding box center [507, 174] width 524 height 15
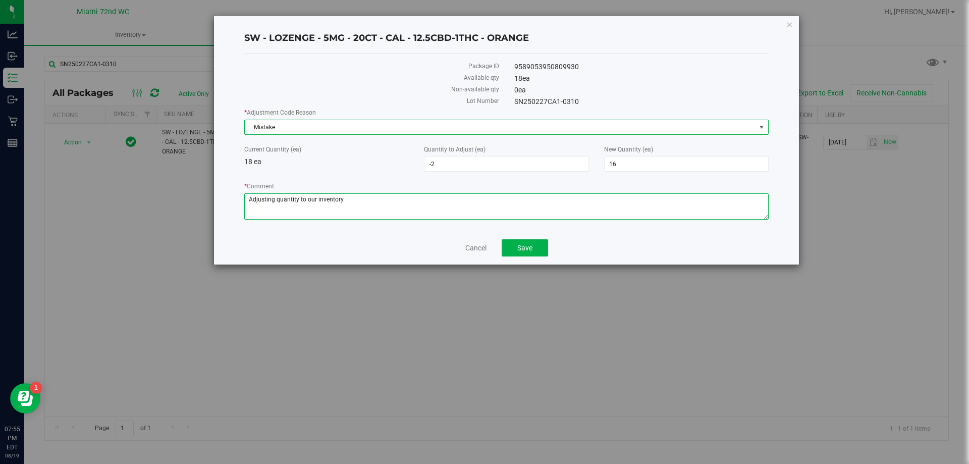
click at [369, 210] on textarea "* Comment" at bounding box center [506, 206] width 525 height 26
drag, startPoint x: 366, startPoint y: 204, endPoint x: 231, endPoint y: 202, distance: 134.8
click at [231, 202] on div "SW - LOZENGE - 5MG - 20CT - CAL - 12.5CBD-1THC - ORANGE Package ID 958905395080…" at bounding box center [506, 140] width 585 height 249
click at [526, 244] on span "Save" at bounding box center [525, 248] width 15 height 8
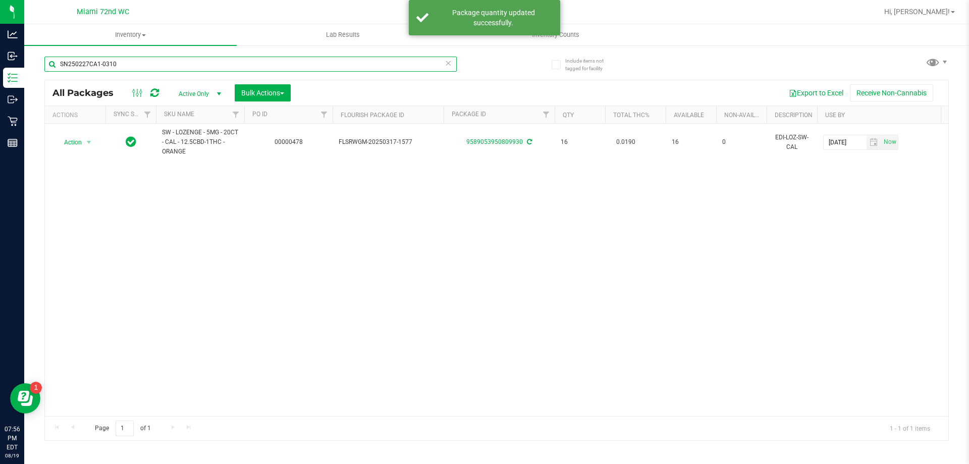
click at [149, 60] on input "SN250227CA1-0310" at bounding box center [250, 64] width 413 height 15
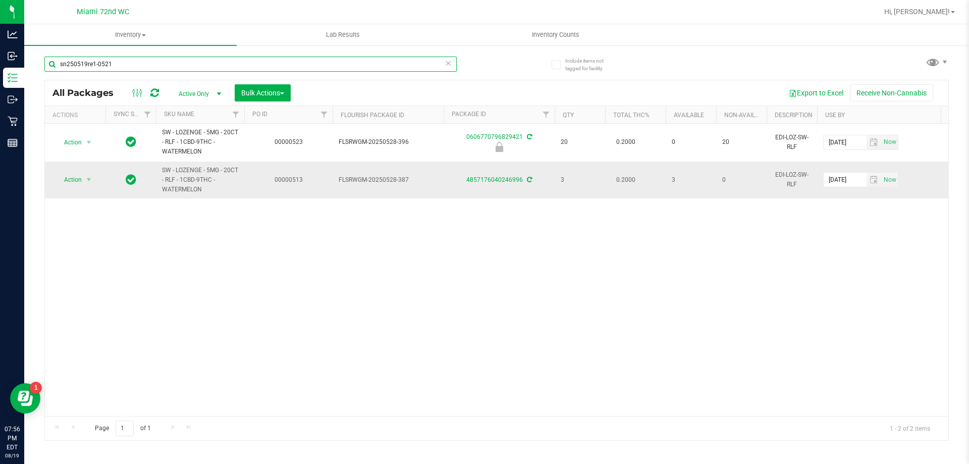
type input "sn250519re1-0521"
click at [95, 184] on span "select" at bounding box center [89, 180] width 13 height 14
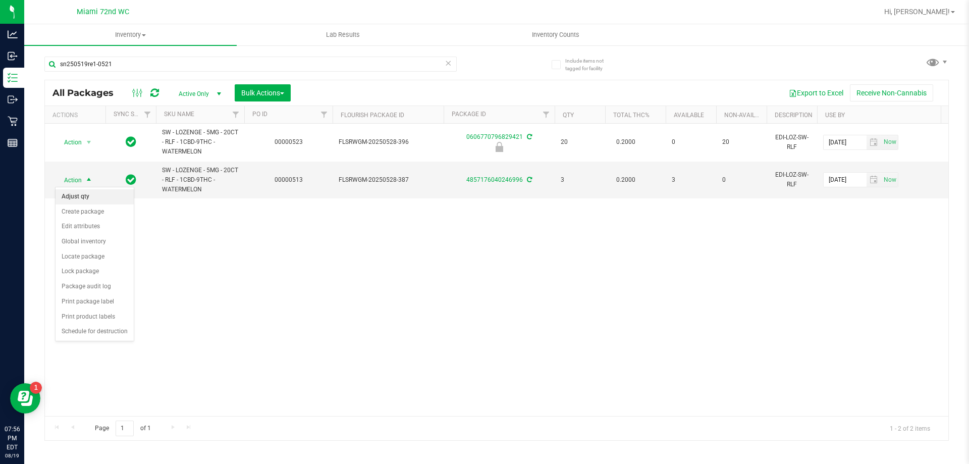
click at [89, 196] on li "Adjust qty" at bounding box center [95, 196] width 78 height 15
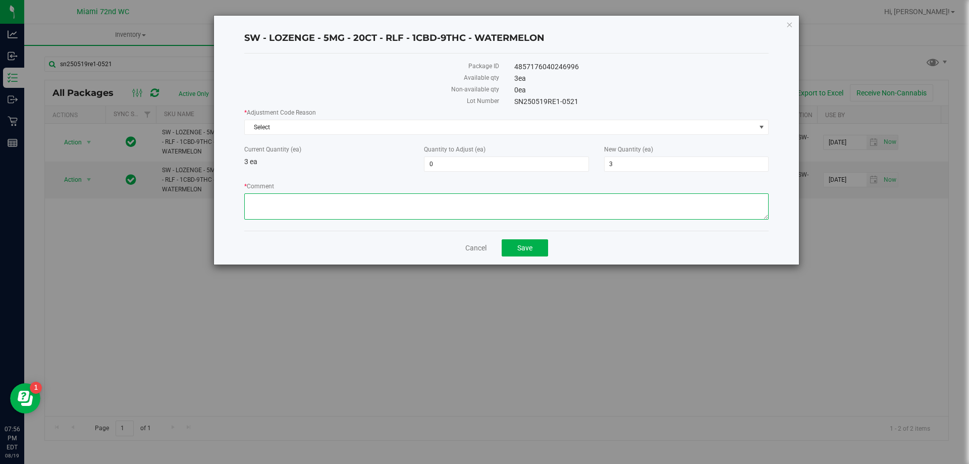
click at [283, 211] on textarea "* Comment" at bounding box center [506, 206] width 525 height 26
click at [511, 168] on span "0 0" at bounding box center [506, 164] width 165 height 15
type input "0"
type input "2"
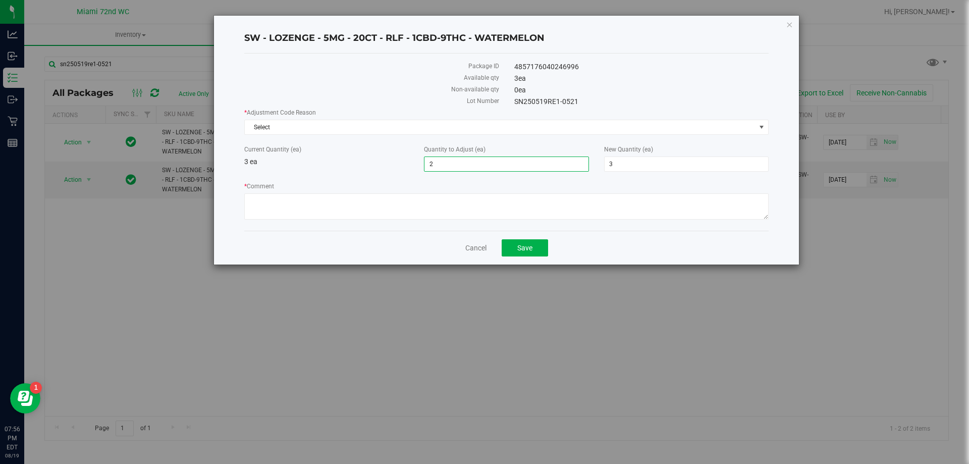
type input "5"
click at [311, 187] on label "* Comment" at bounding box center [506, 186] width 525 height 9
click at [311, 193] on textarea "* Comment" at bounding box center [506, 206] width 525 height 26
click at [361, 193] on textarea "* Comment" at bounding box center [506, 206] width 525 height 26
click at [350, 206] on textarea "* Comment" at bounding box center [506, 206] width 525 height 26
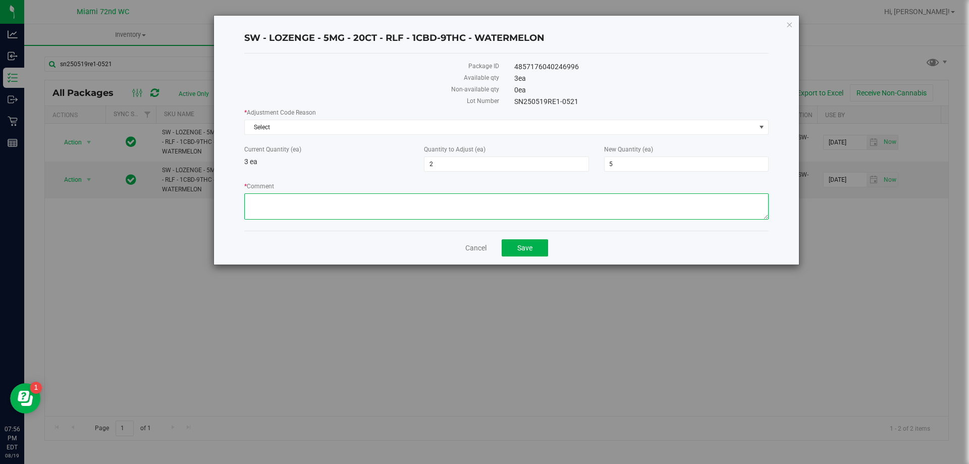
paste textarea "Adjusting quantity to our inventory."
type textarea "Adjusting quantity to our inventory."
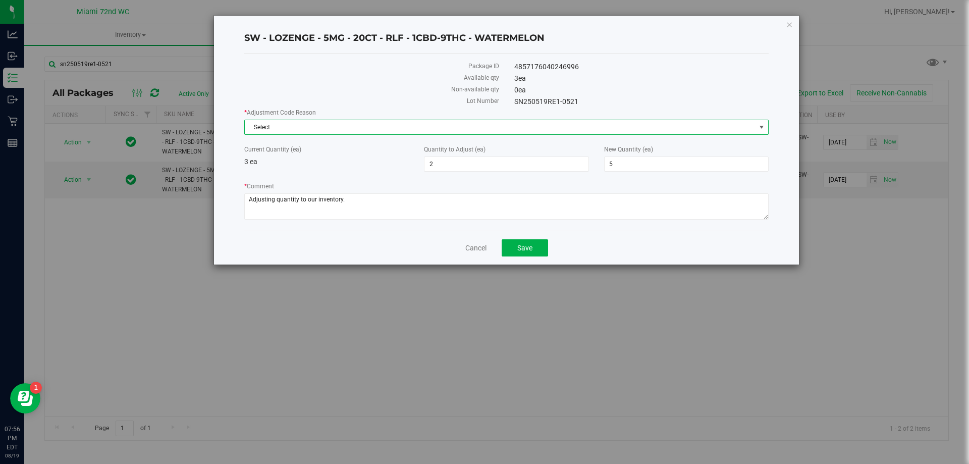
click at [296, 127] on span "Select" at bounding box center [500, 127] width 511 height 14
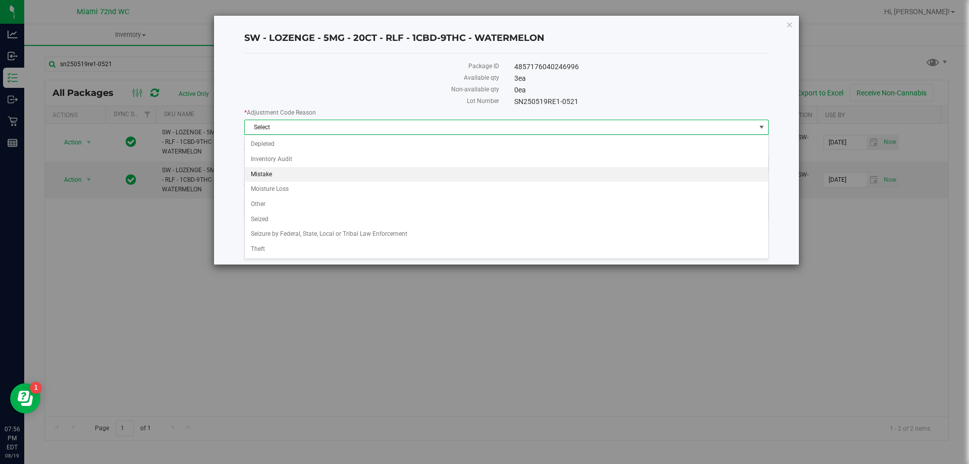
click at [282, 172] on li "Mistake" at bounding box center [507, 174] width 524 height 15
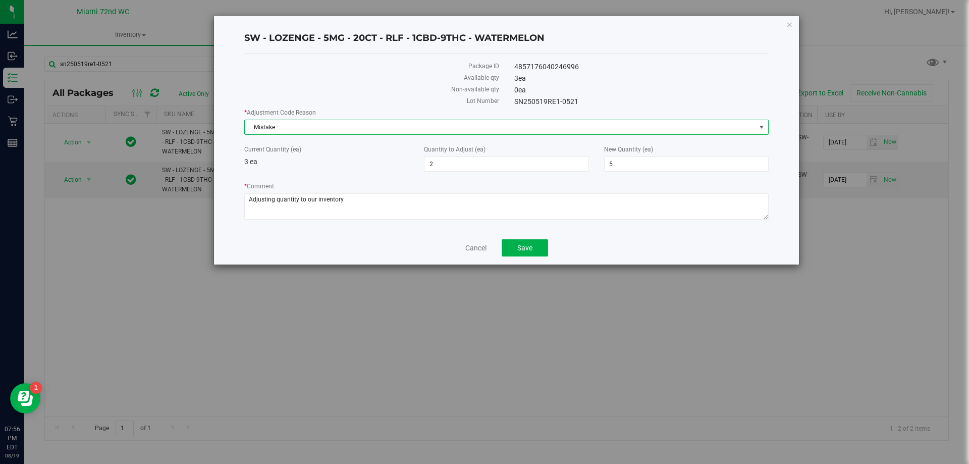
click at [337, 147] on label "Current Quantity (ea)" at bounding box center [326, 149] width 165 height 9
click at [538, 248] on button "Save" at bounding box center [525, 247] width 46 height 17
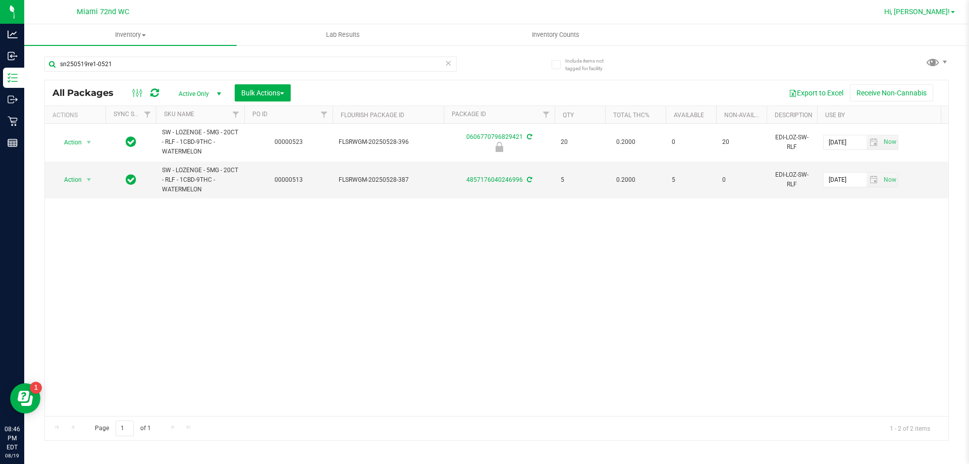
click at [946, 10] on span "Hi, [PERSON_NAME]!" at bounding box center [918, 12] width 66 height 8
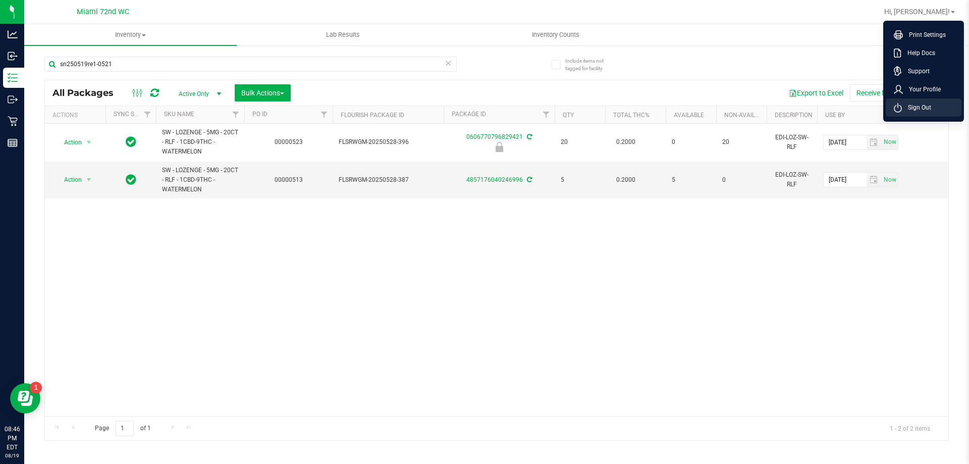
click at [927, 104] on span "Sign Out" at bounding box center [916, 107] width 29 height 10
